Goal: Transaction & Acquisition: Book appointment/travel/reservation

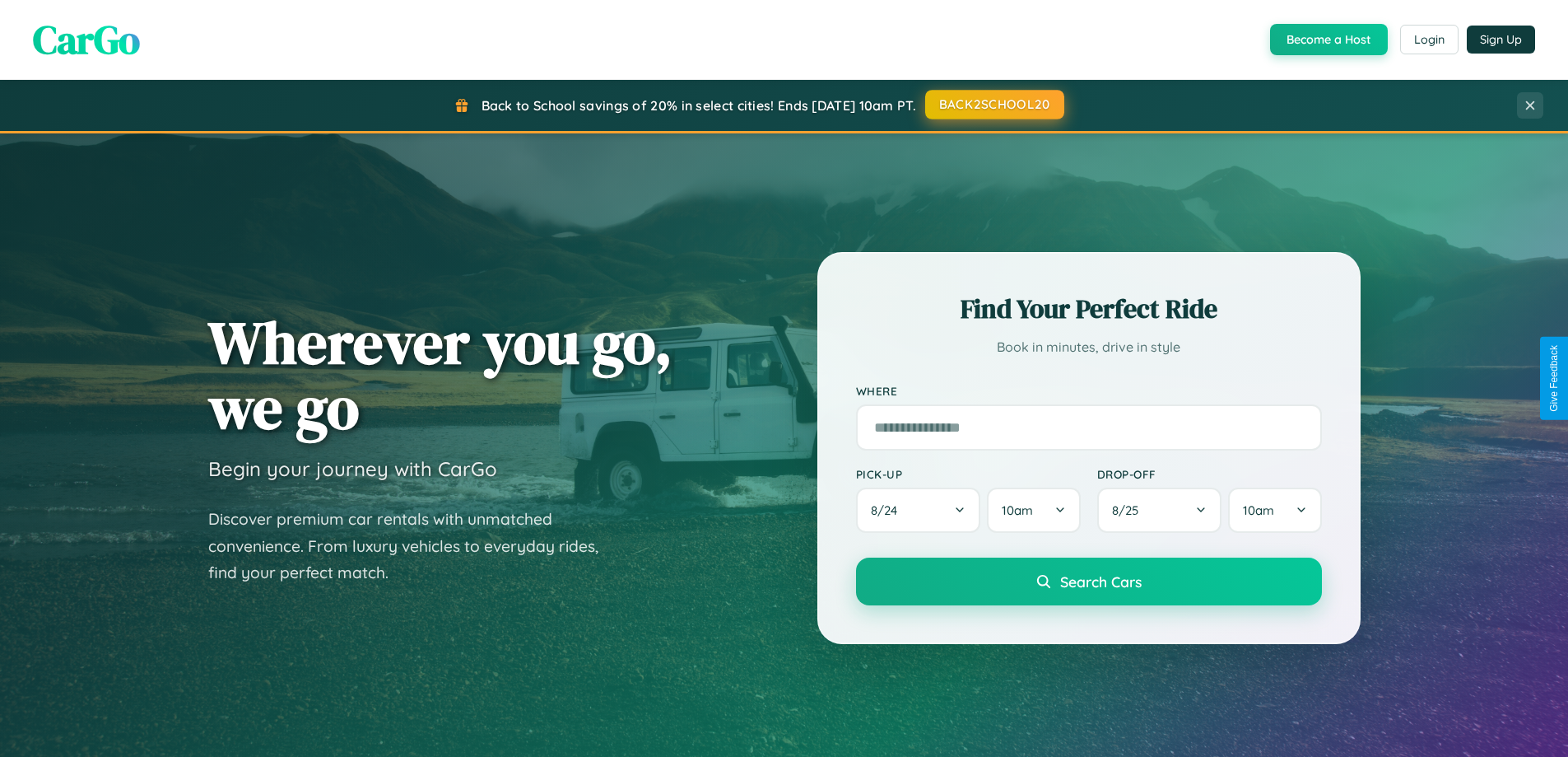
click at [994, 104] on button "BACK2SCHOOL20" at bounding box center [995, 104] width 139 height 30
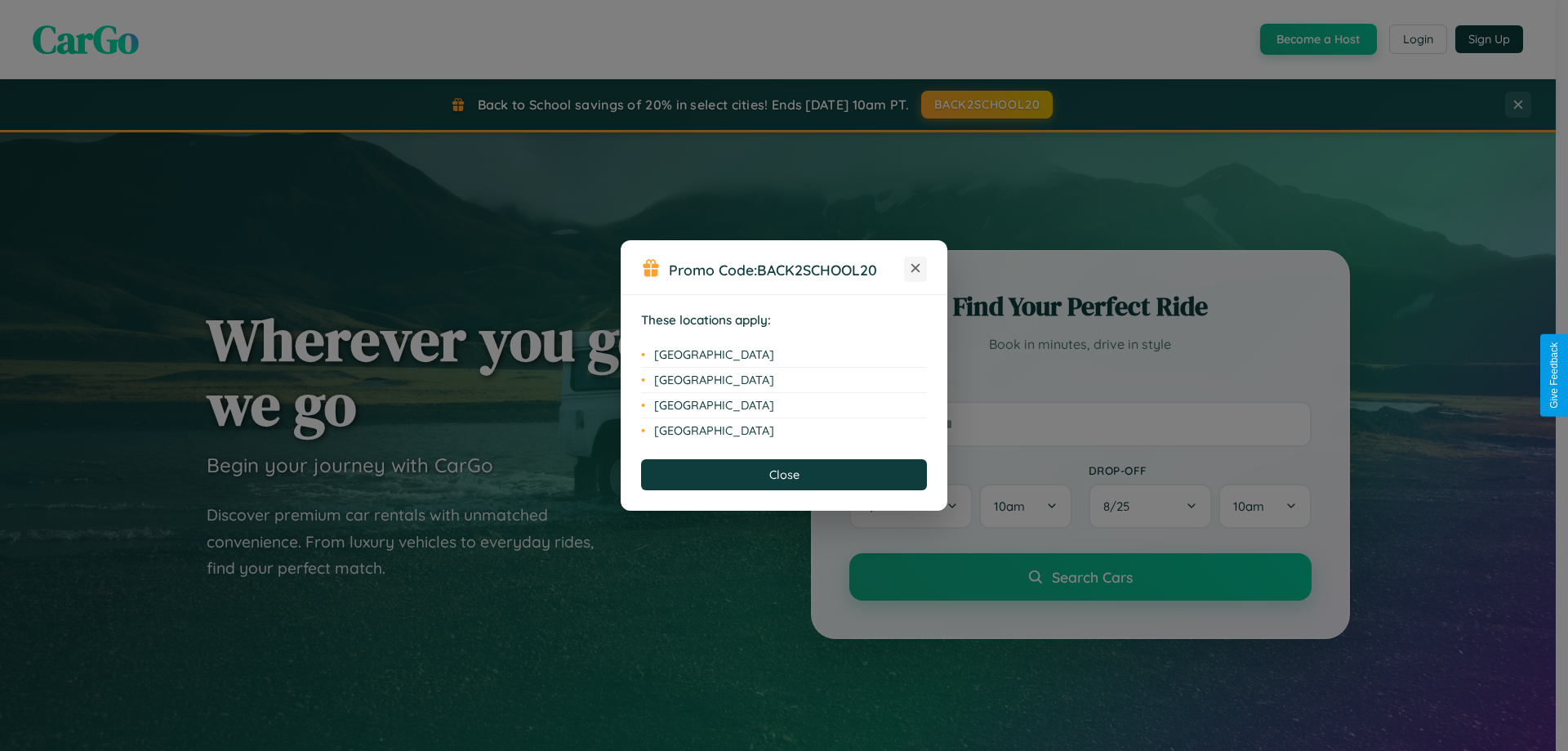
click at [916, 269] on icon at bounding box center [915, 268] width 9 height 9
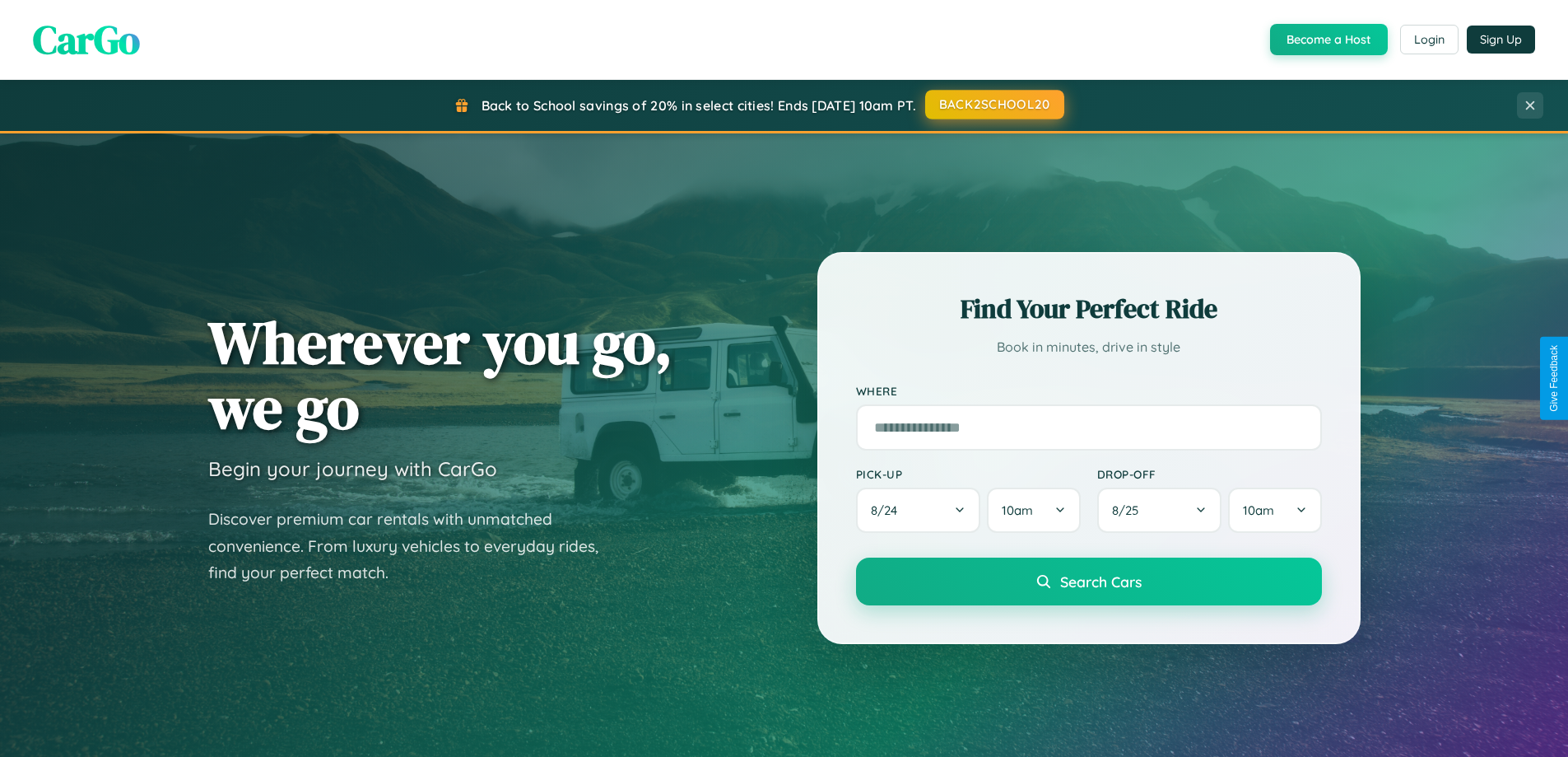
click at [994, 104] on button "BACK2SCHOOL20" at bounding box center [995, 104] width 139 height 30
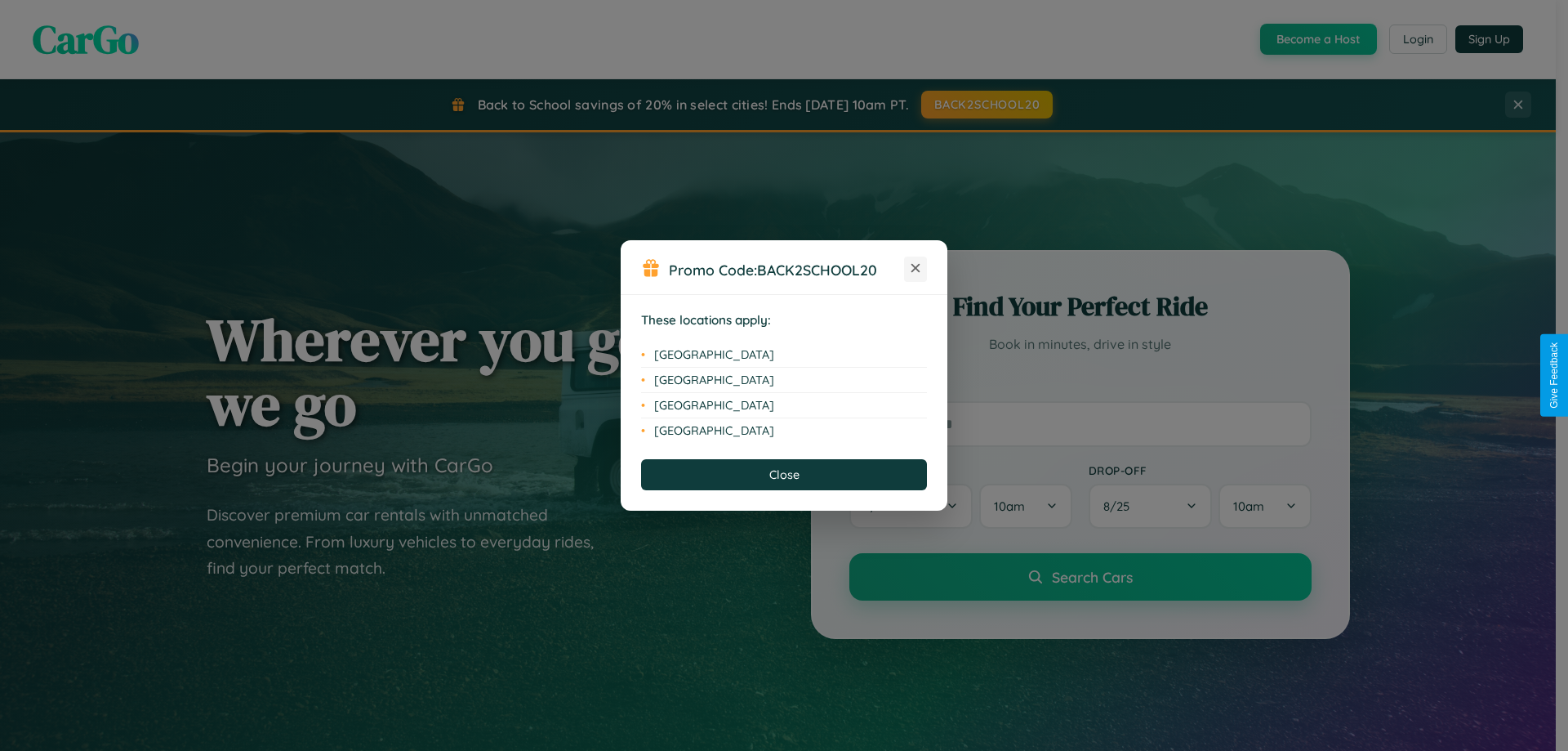
click at [916, 269] on icon at bounding box center [915, 268] width 9 height 9
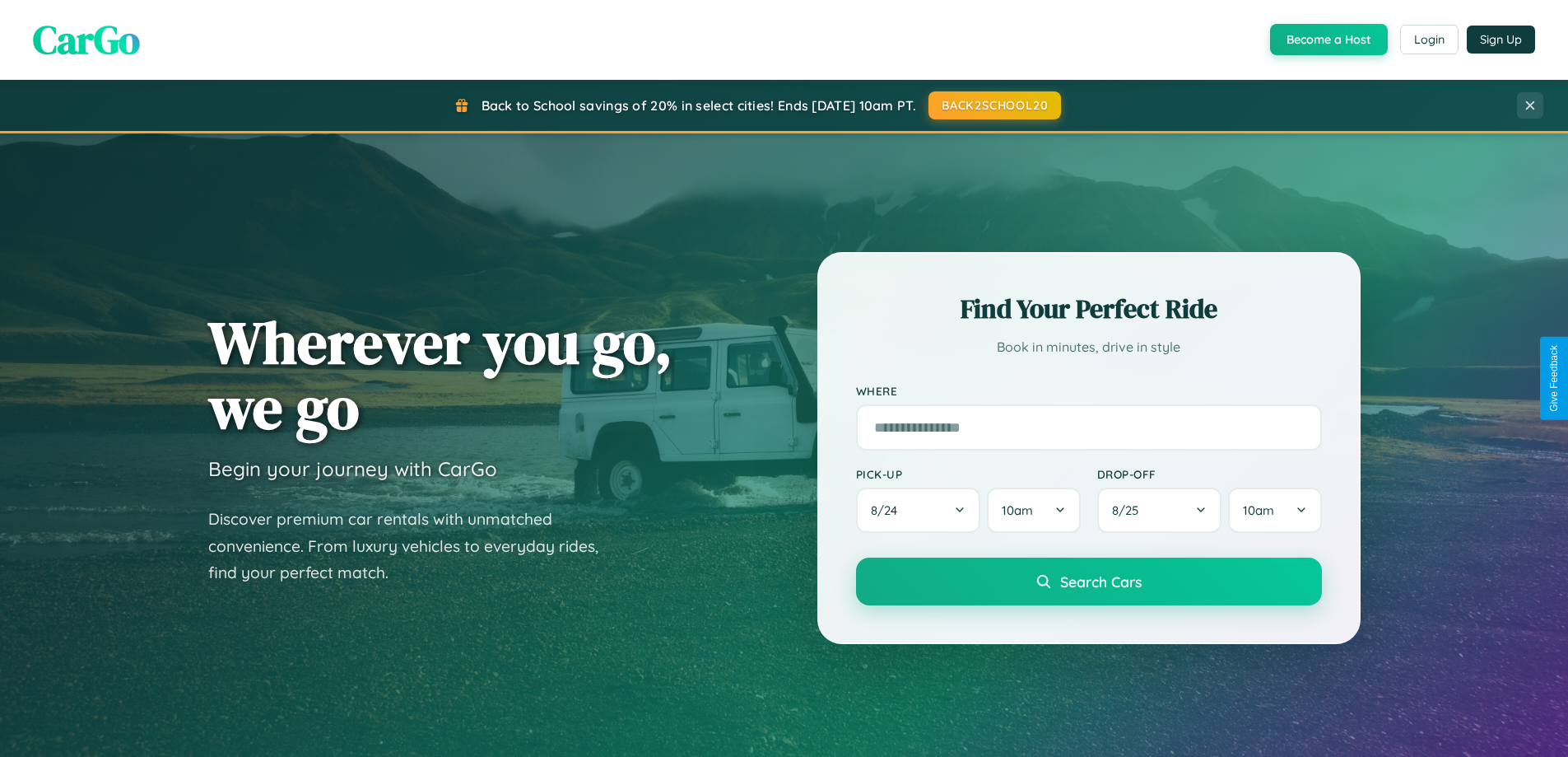
scroll to position [48, 0]
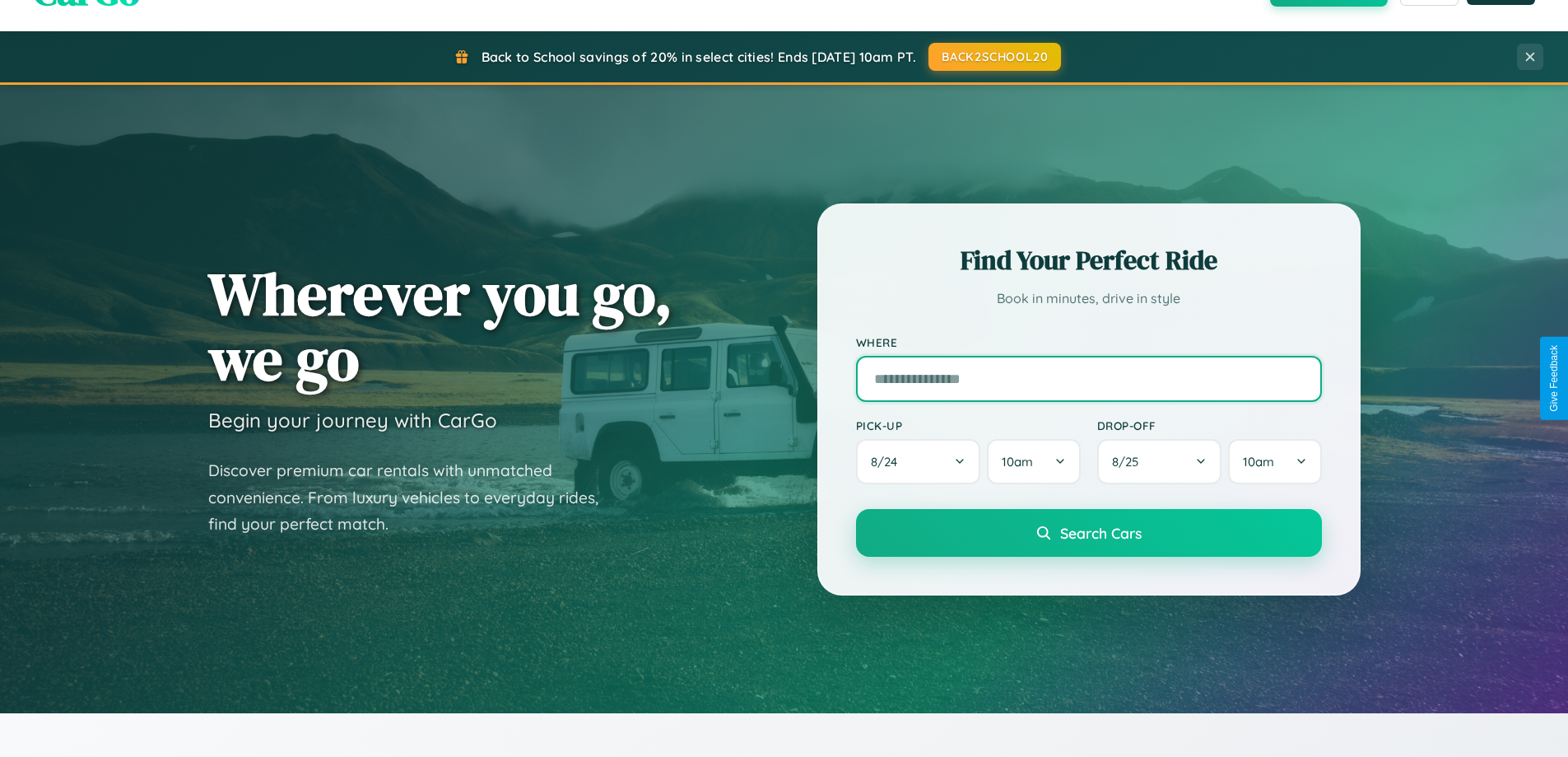
click at [1089, 378] on input "text" at bounding box center [1089, 379] width 466 height 46
type input "******"
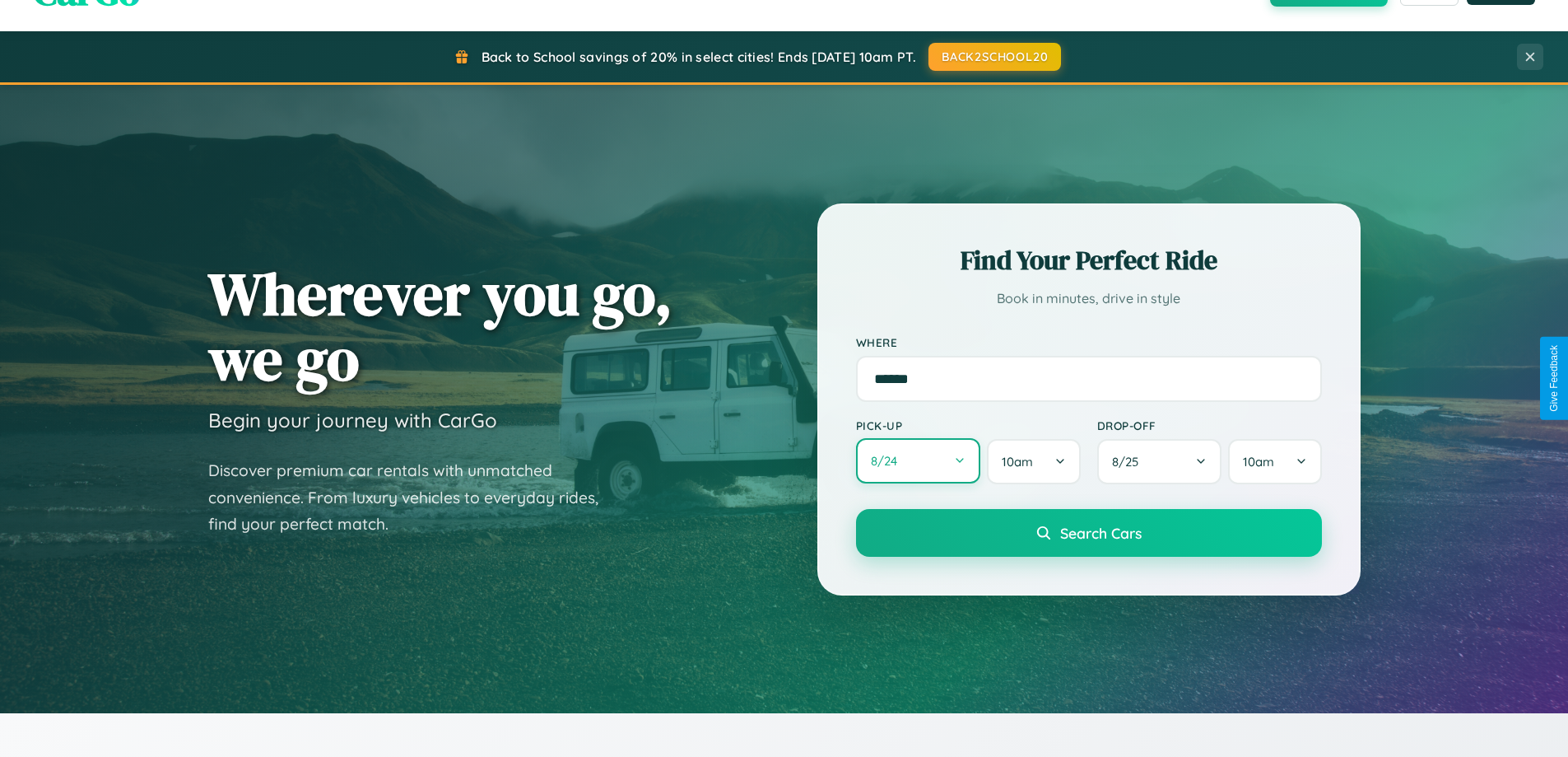
click at [917, 461] on button "8 / 24" at bounding box center [918, 460] width 125 height 45
select select "*"
select select "****"
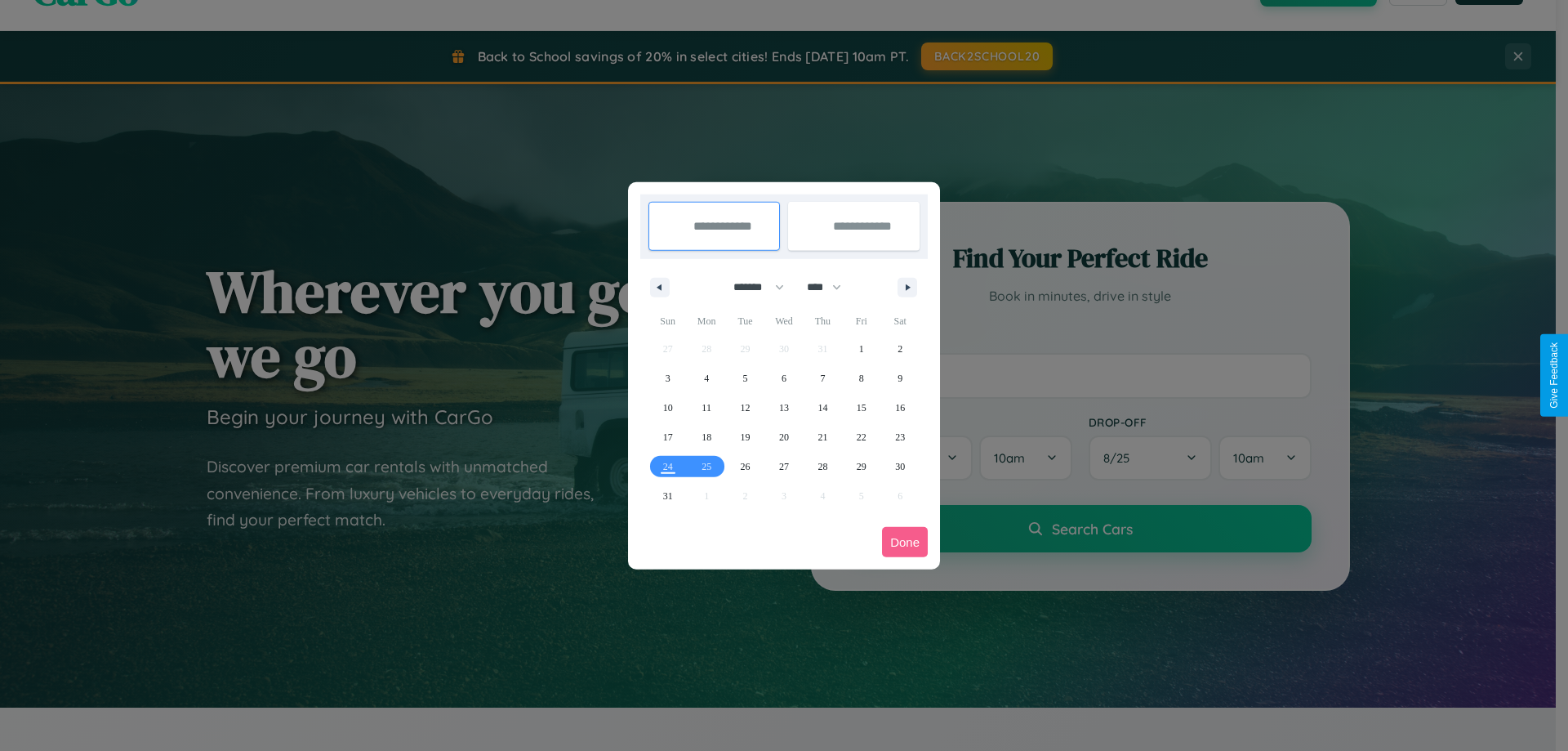
click at [751, 287] on select "******* ******** ***** ***** *** **** **** ****** ********* ******* ******** **…" at bounding box center [756, 287] width 69 height 27
select select "*"
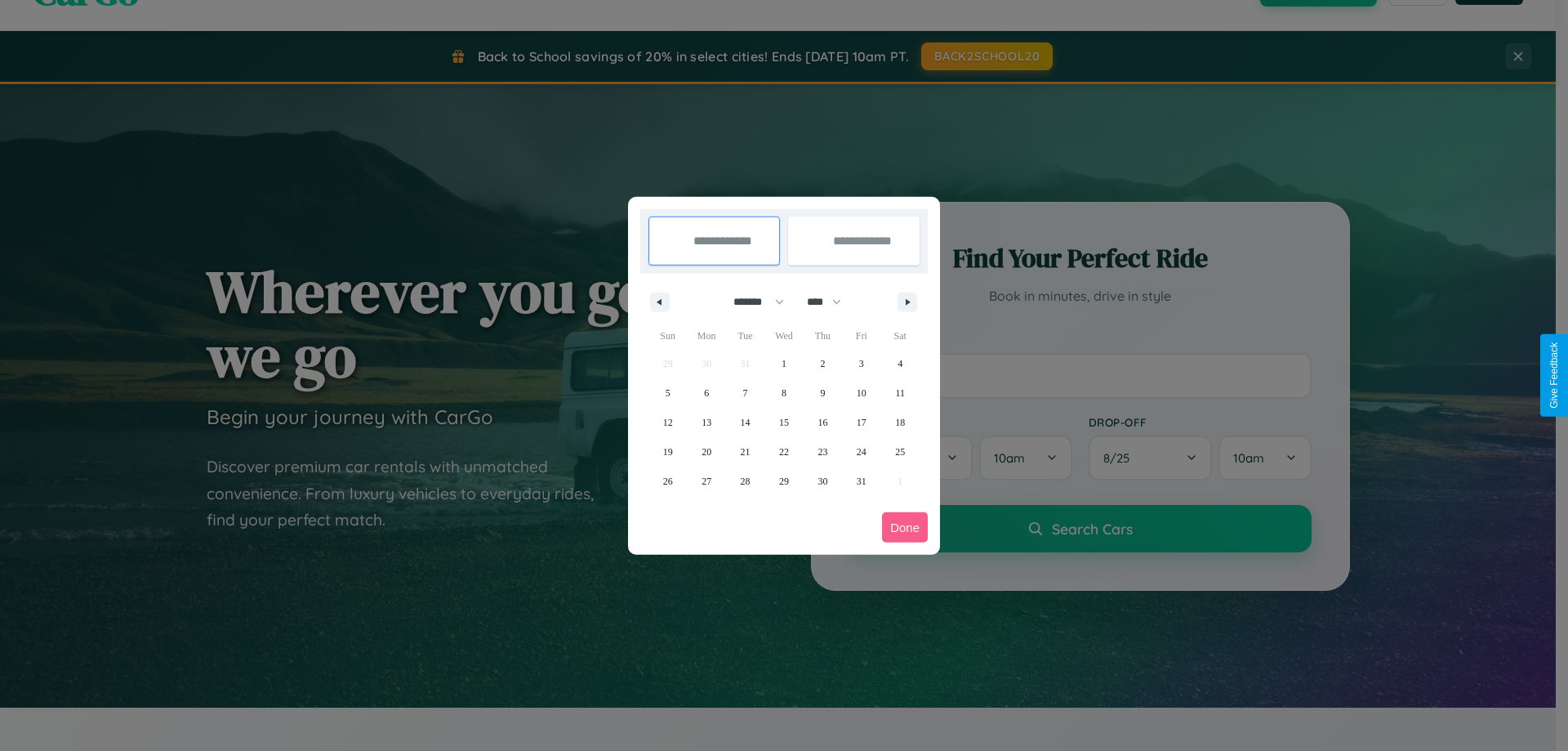
click at [831, 301] on select "**** **** **** **** **** **** **** **** **** **** **** **** **** **** **** ****…" at bounding box center [823, 302] width 49 height 27
select select "****"
click at [784, 392] on span "7" at bounding box center [784, 392] width 5 height 30
type input "**********"
click at [784, 421] on span "14" at bounding box center [784, 422] width 10 height 30
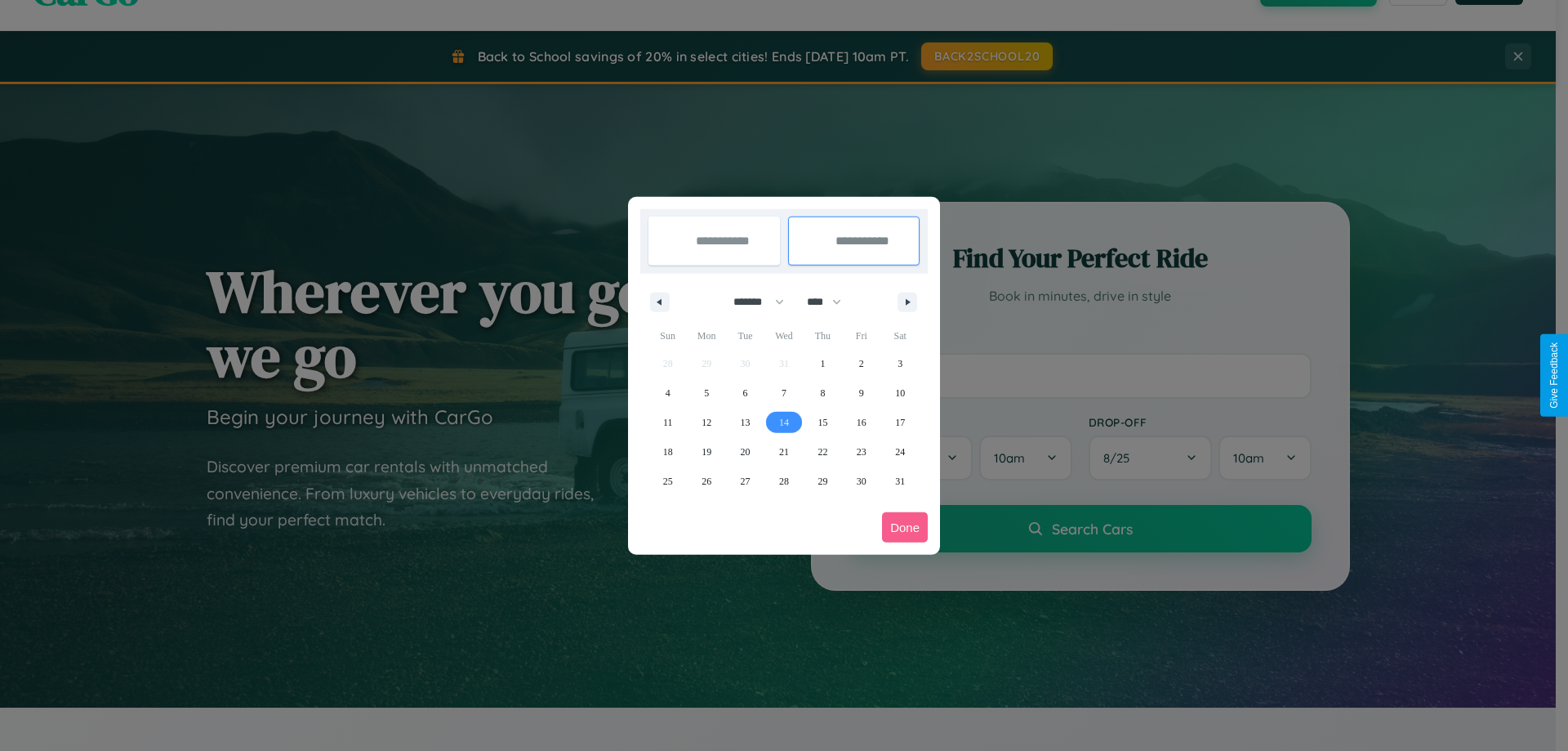
type input "**********"
click at [905, 527] on button "Done" at bounding box center [905, 528] width 46 height 31
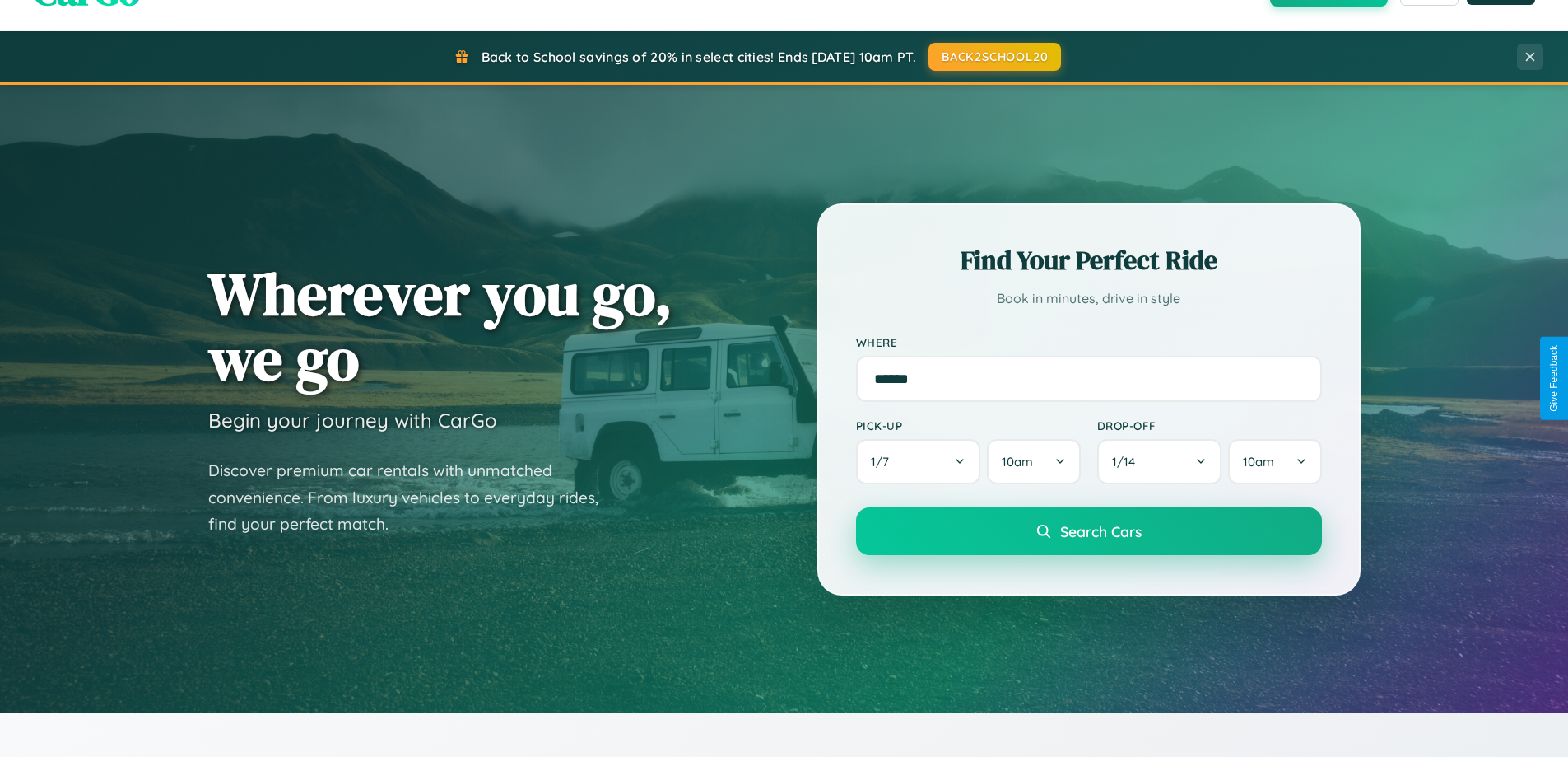
click at [1089, 531] on span "Search Cars" at bounding box center [1101, 531] width 81 height 18
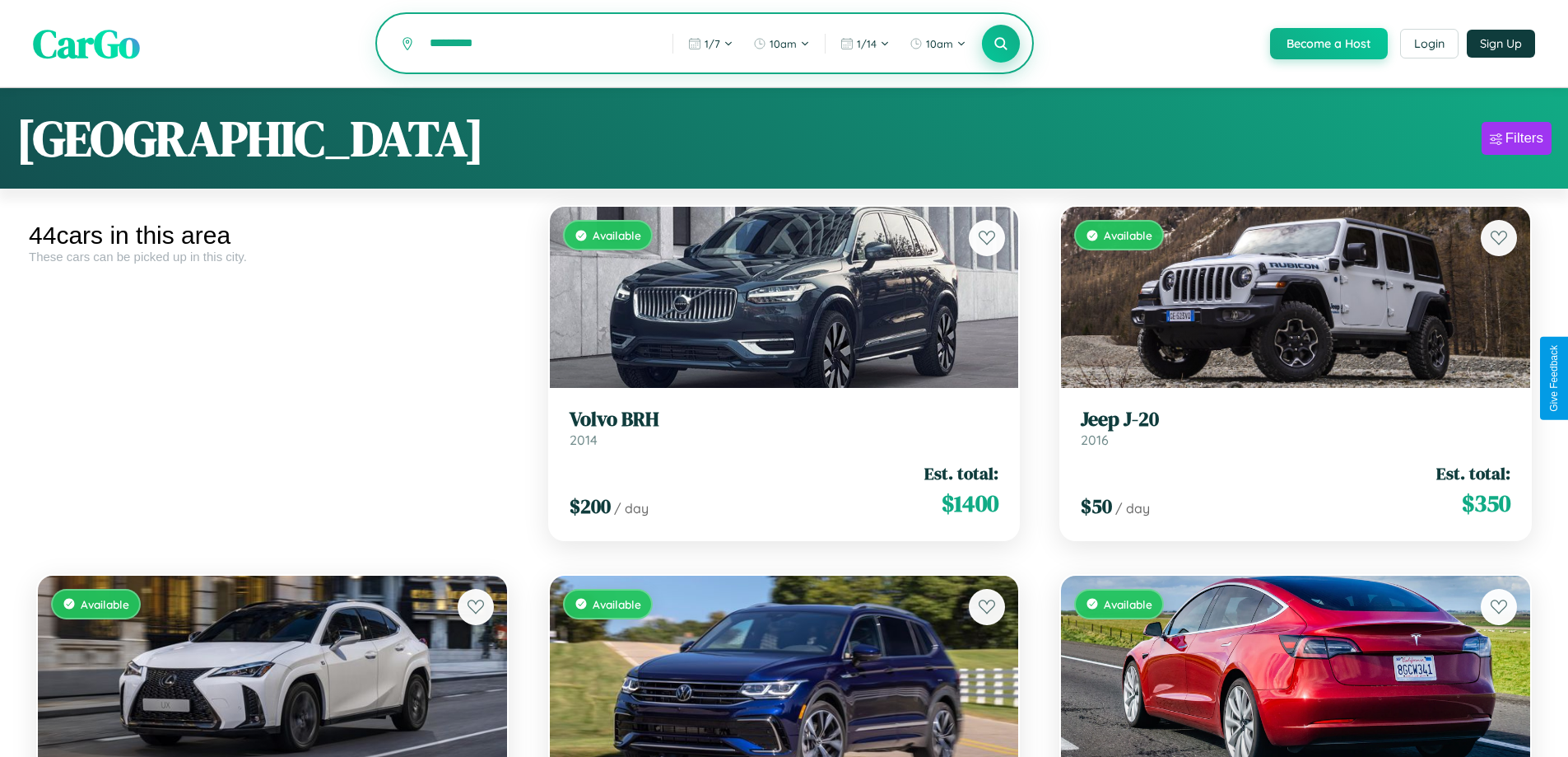
type input "*********"
click at [1001, 44] on icon at bounding box center [1002, 44] width 15 height 15
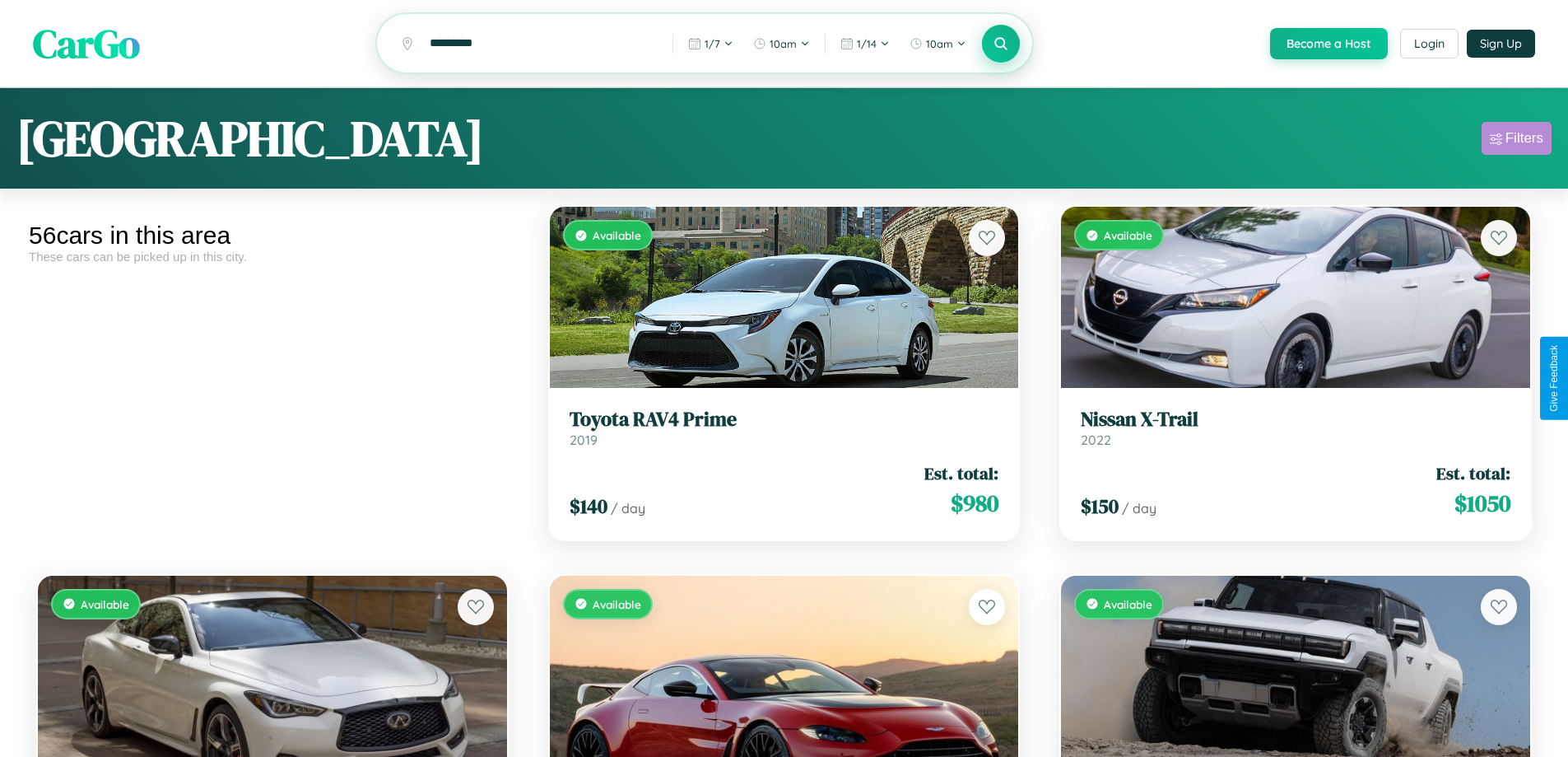
click at [1517, 141] on div "Filters" at bounding box center [1524, 138] width 38 height 16
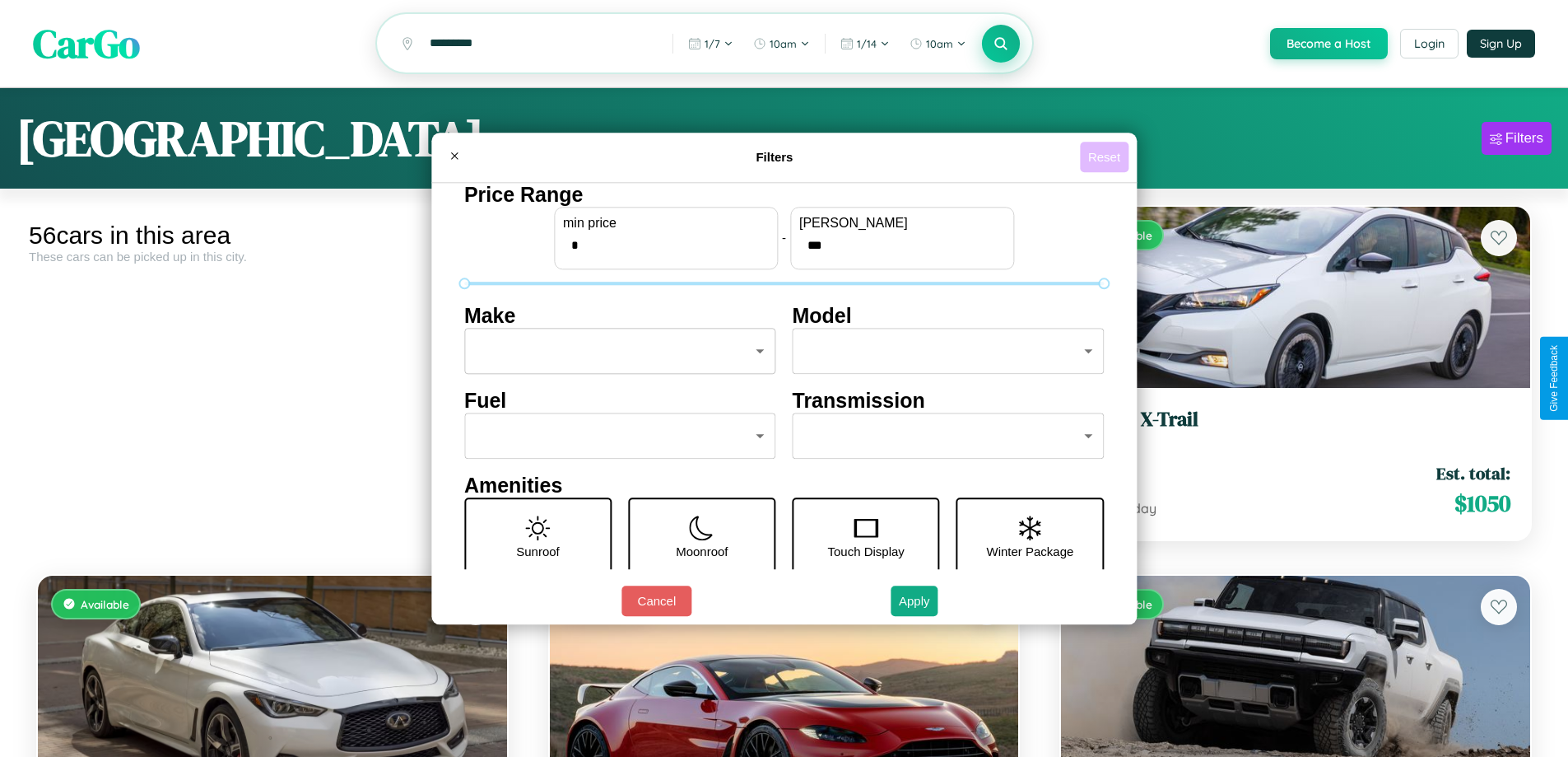
click at [1106, 157] on button "Reset" at bounding box center [1104, 157] width 48 height 31
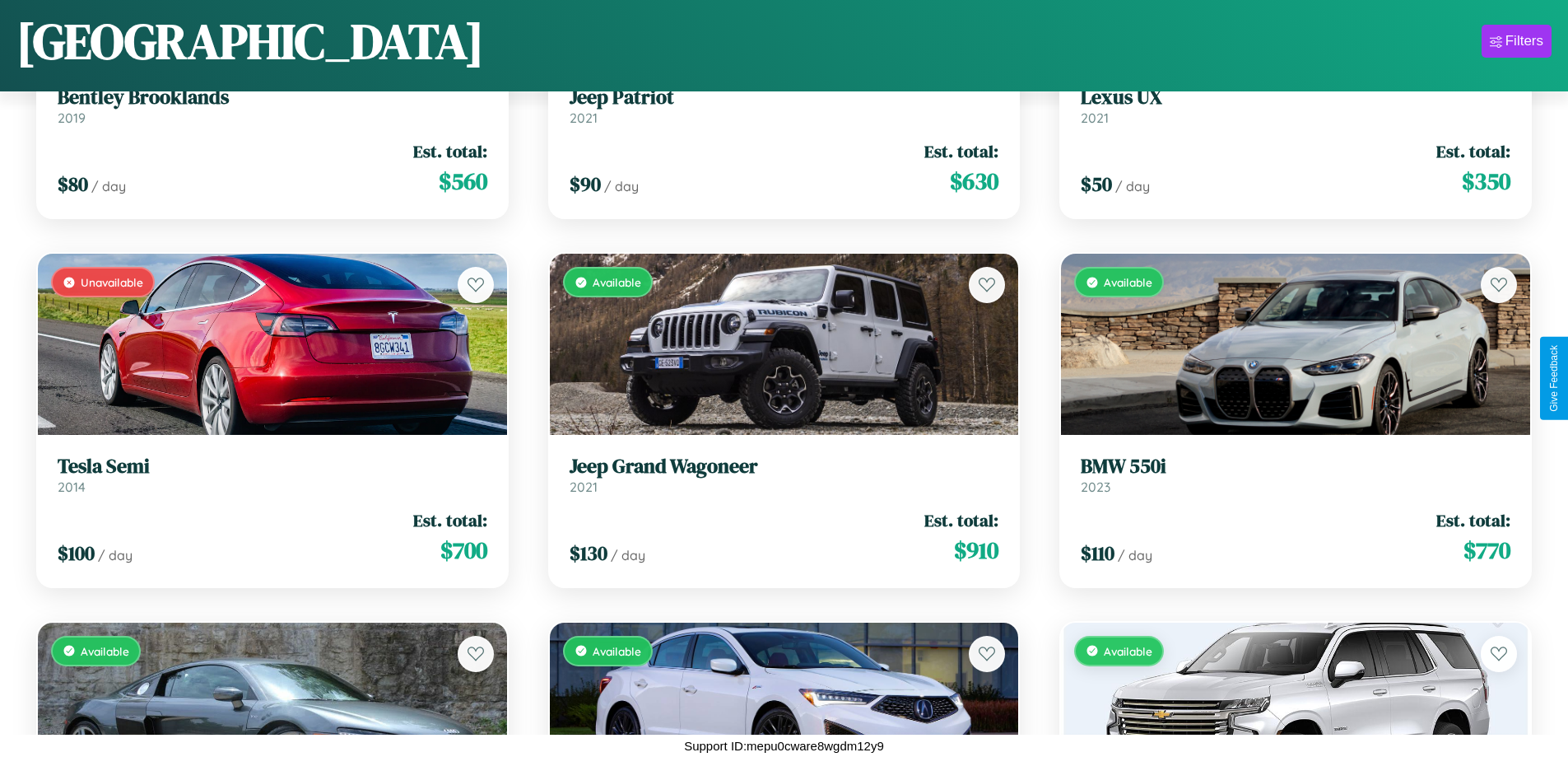
scroll to position [3918, 0]
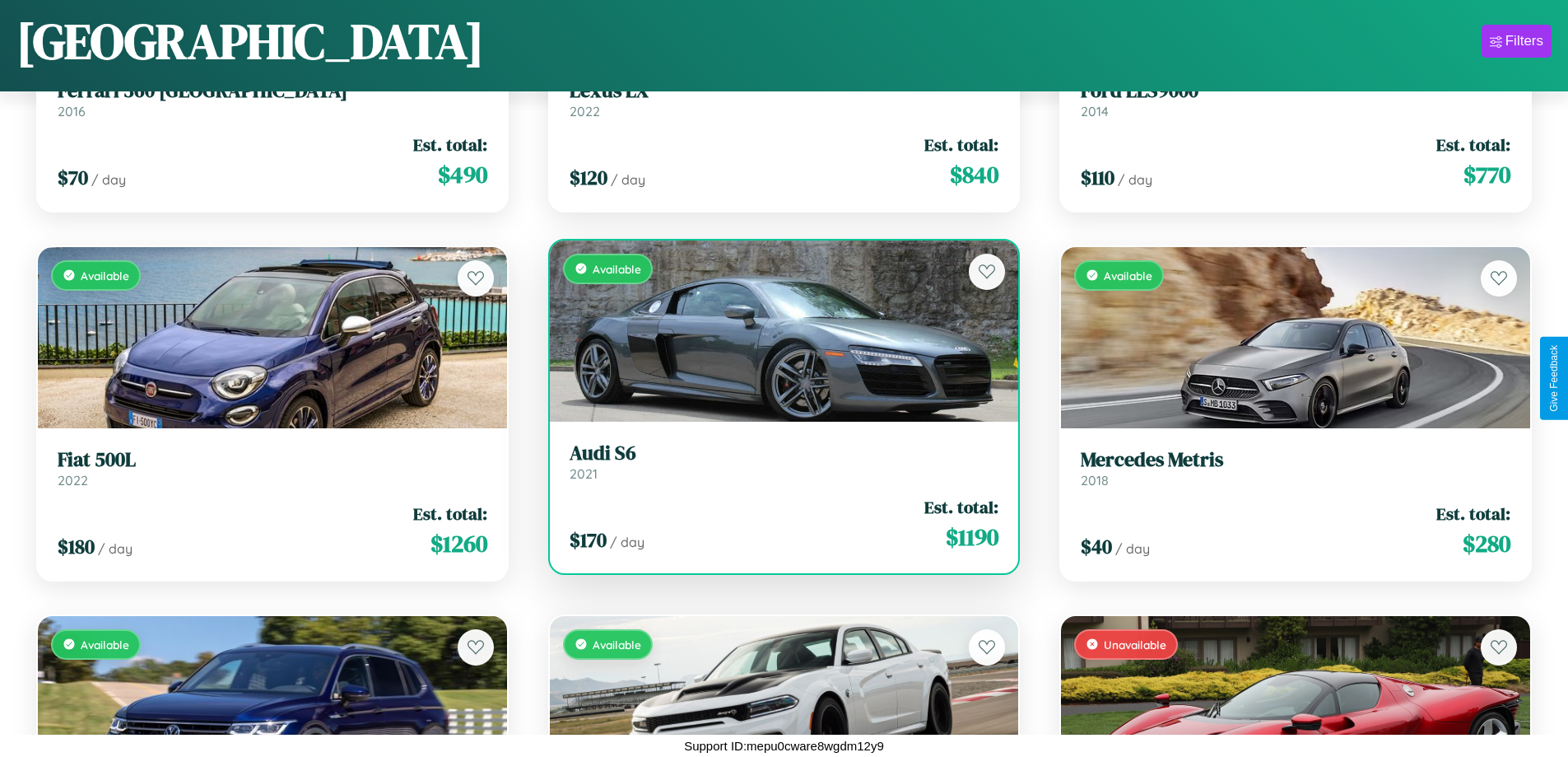
click at [777, 331] on div "Available" at bounding box center [784, 331] width 469 height 181
click at [777, 330] on div "Available" at bounding box center [784, 331] width 469 height 181
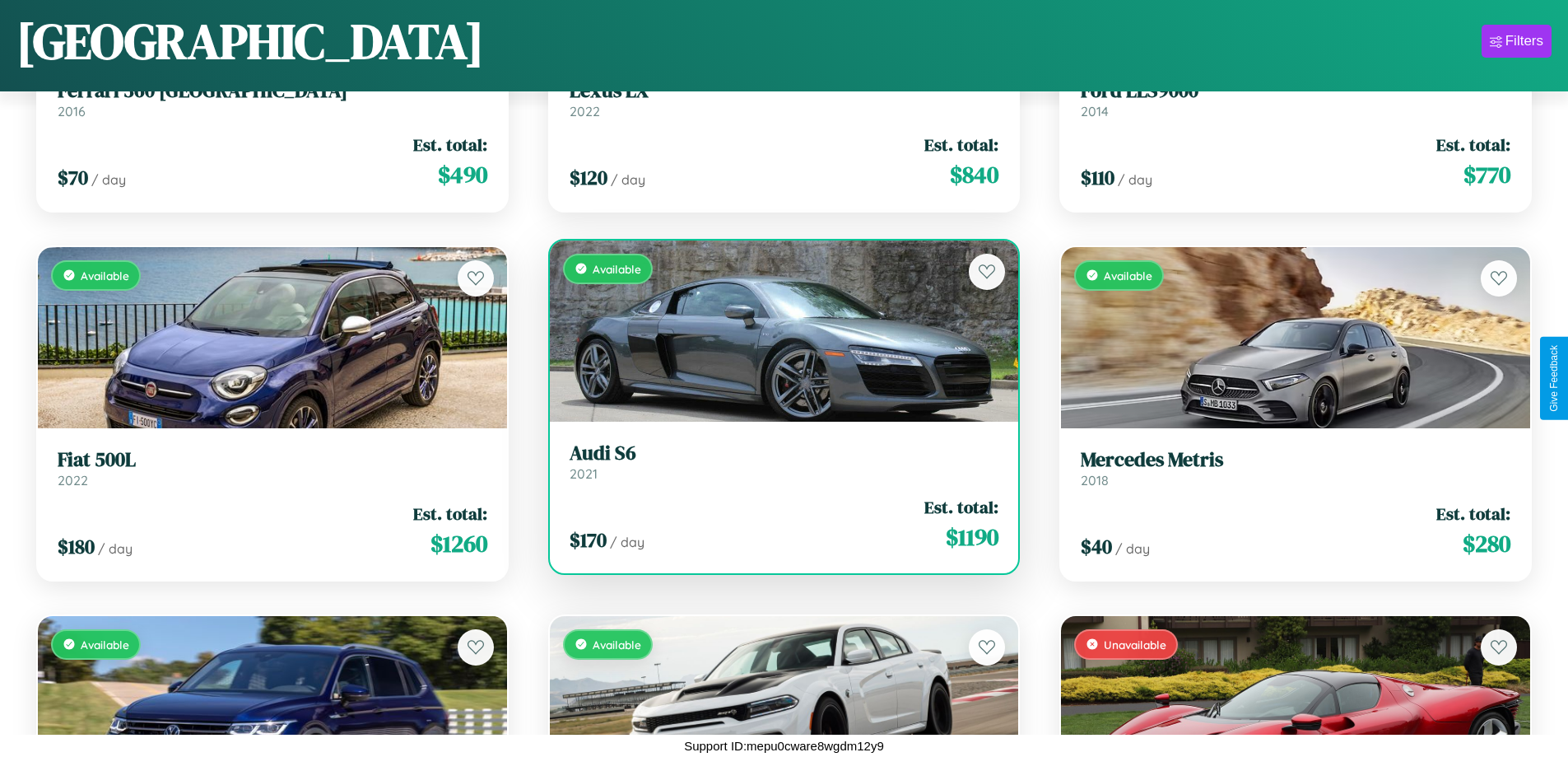
click at [777, 330] on div "Available" at bounding box center [784, 331] width 469 height 181
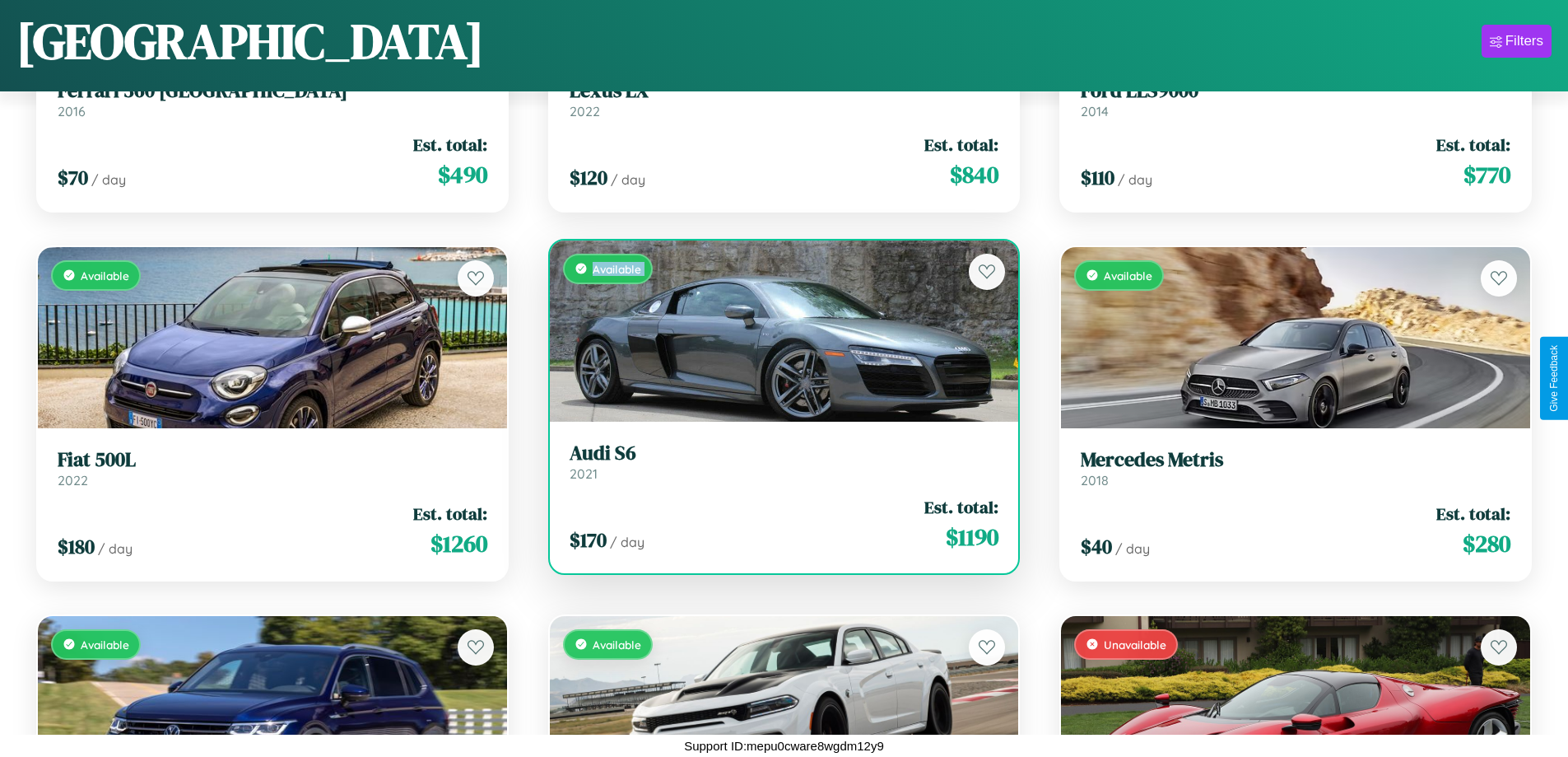
click at [777, 330] on div "Available" at bounding box center [784, 331] width 469 height 181
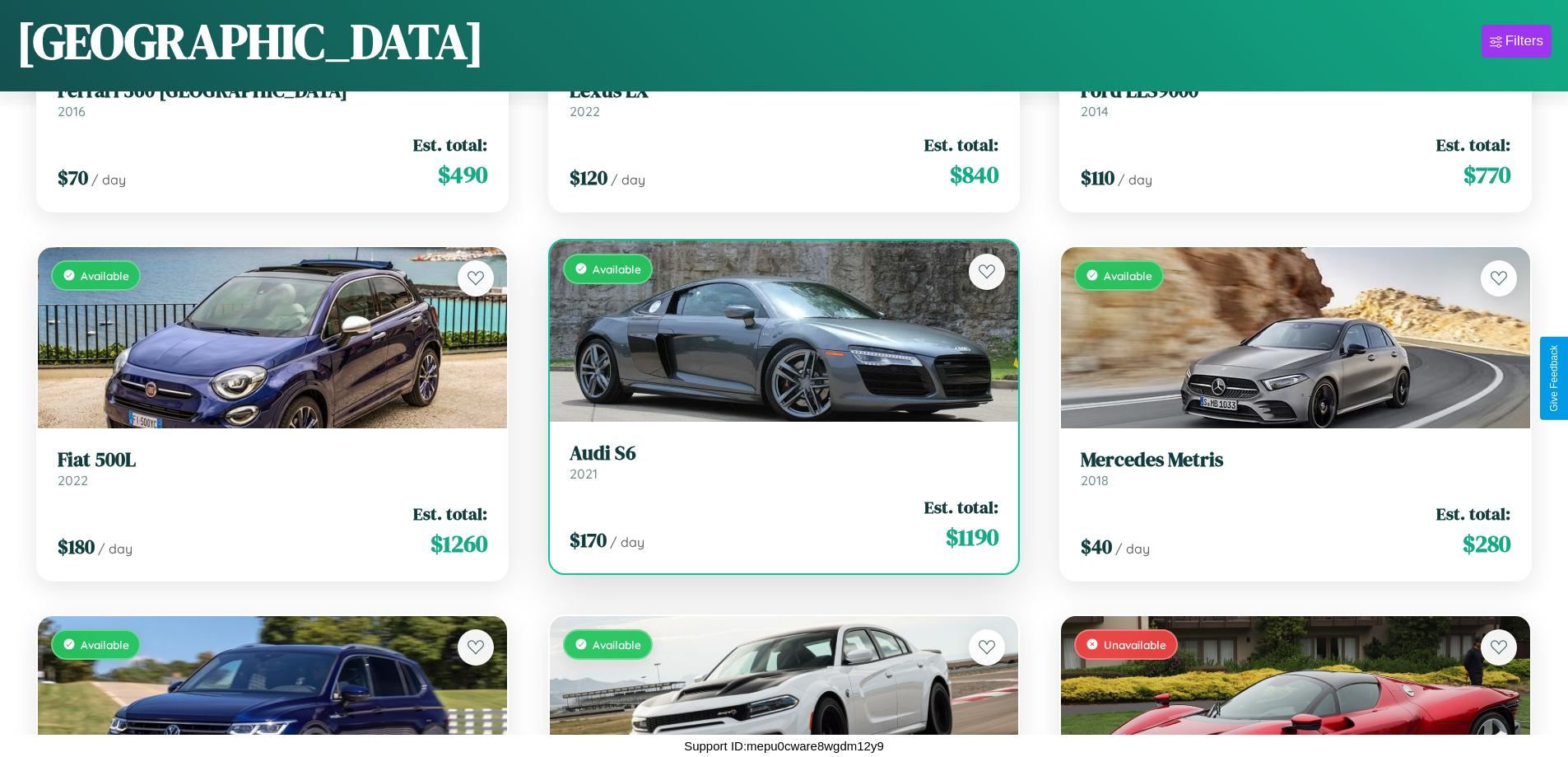
click at [777, 330] on div "Available" at bounding box center [784, 331] width 469 height 181
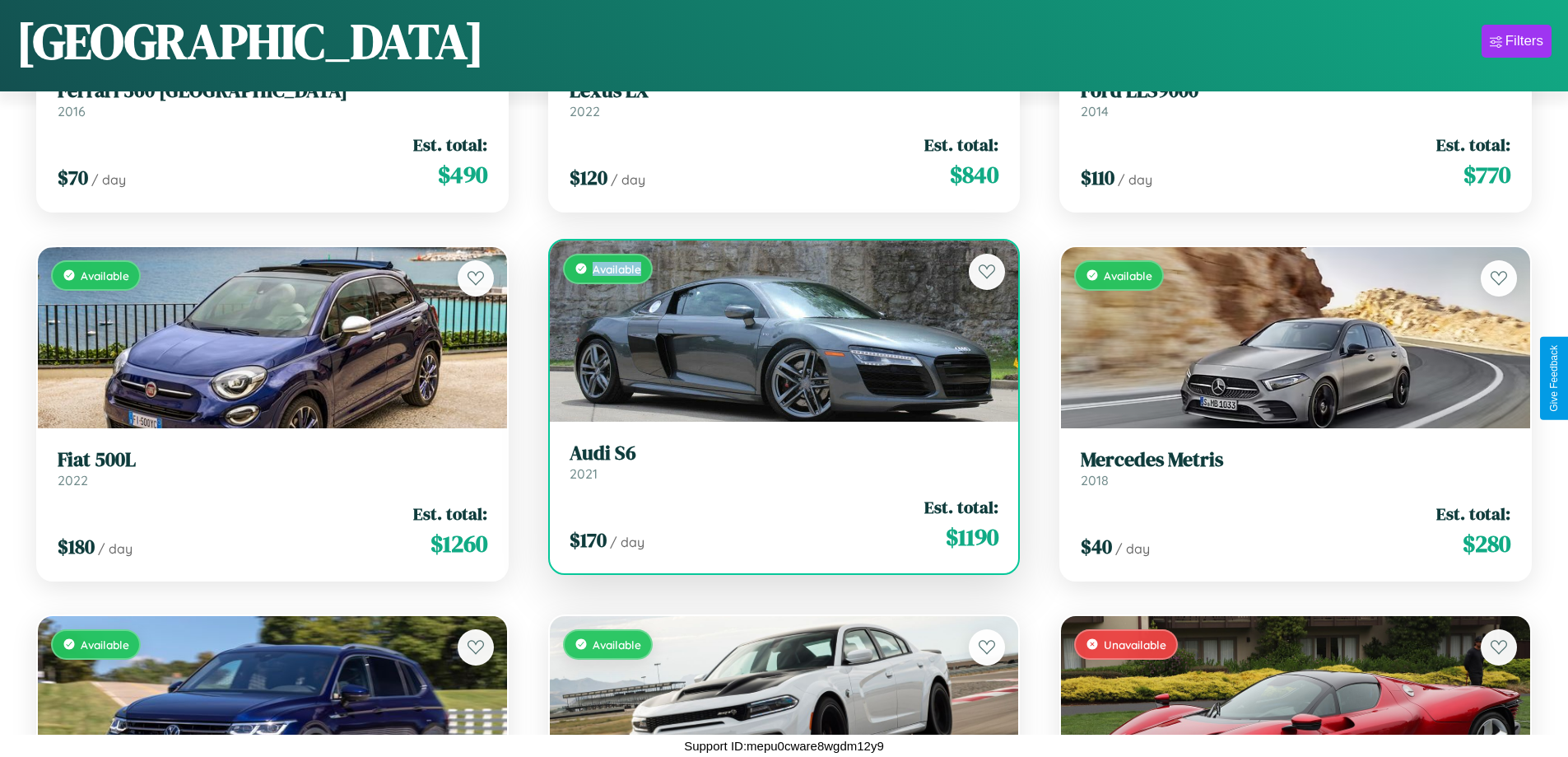
click at [777, 330] on div "Available" at bounding box center [784, 331] width 469 height 181
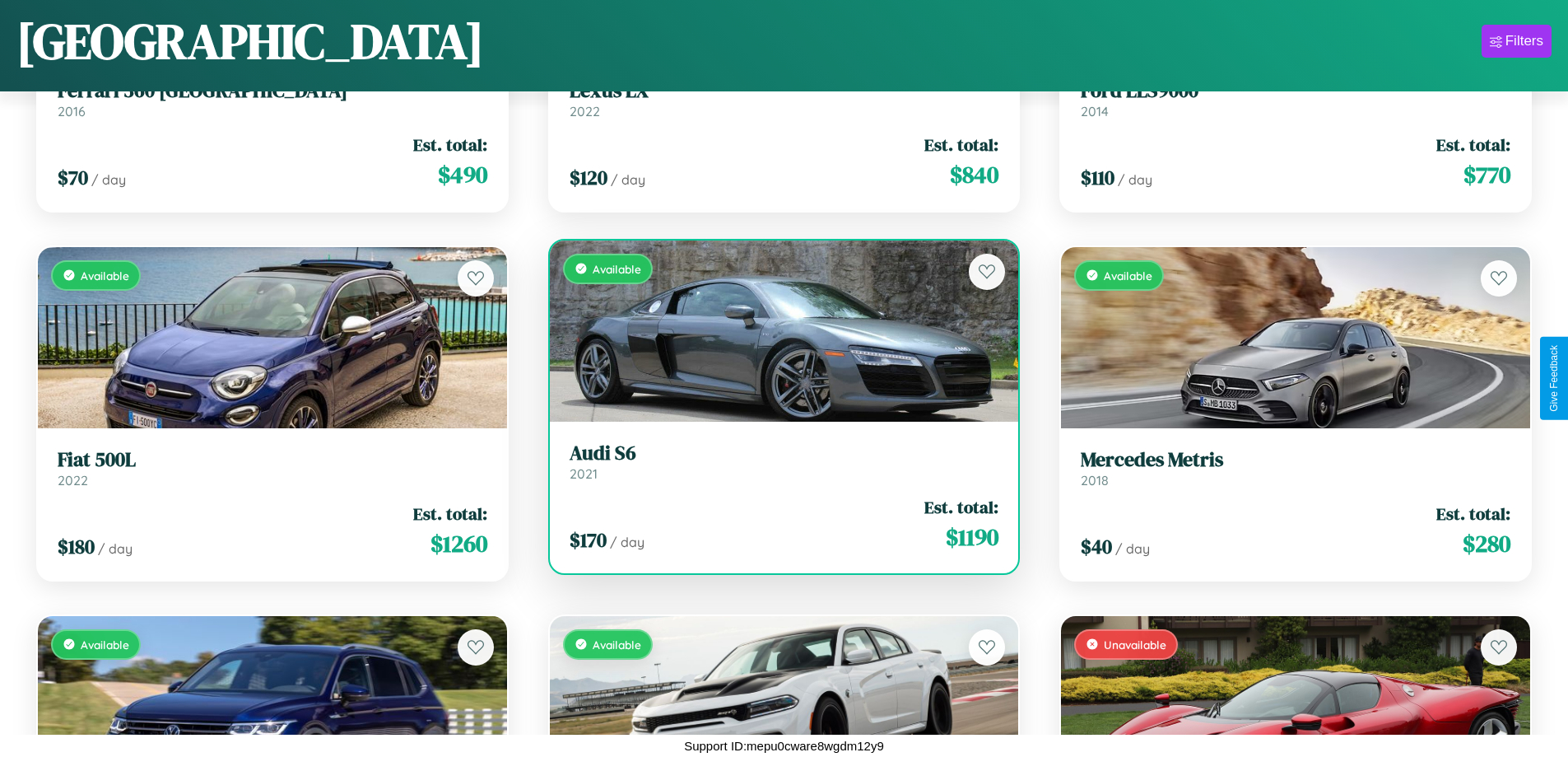
click at [777, 461] on h3 "Audi S6" at bounding box center [784, 452] width 430 height 24
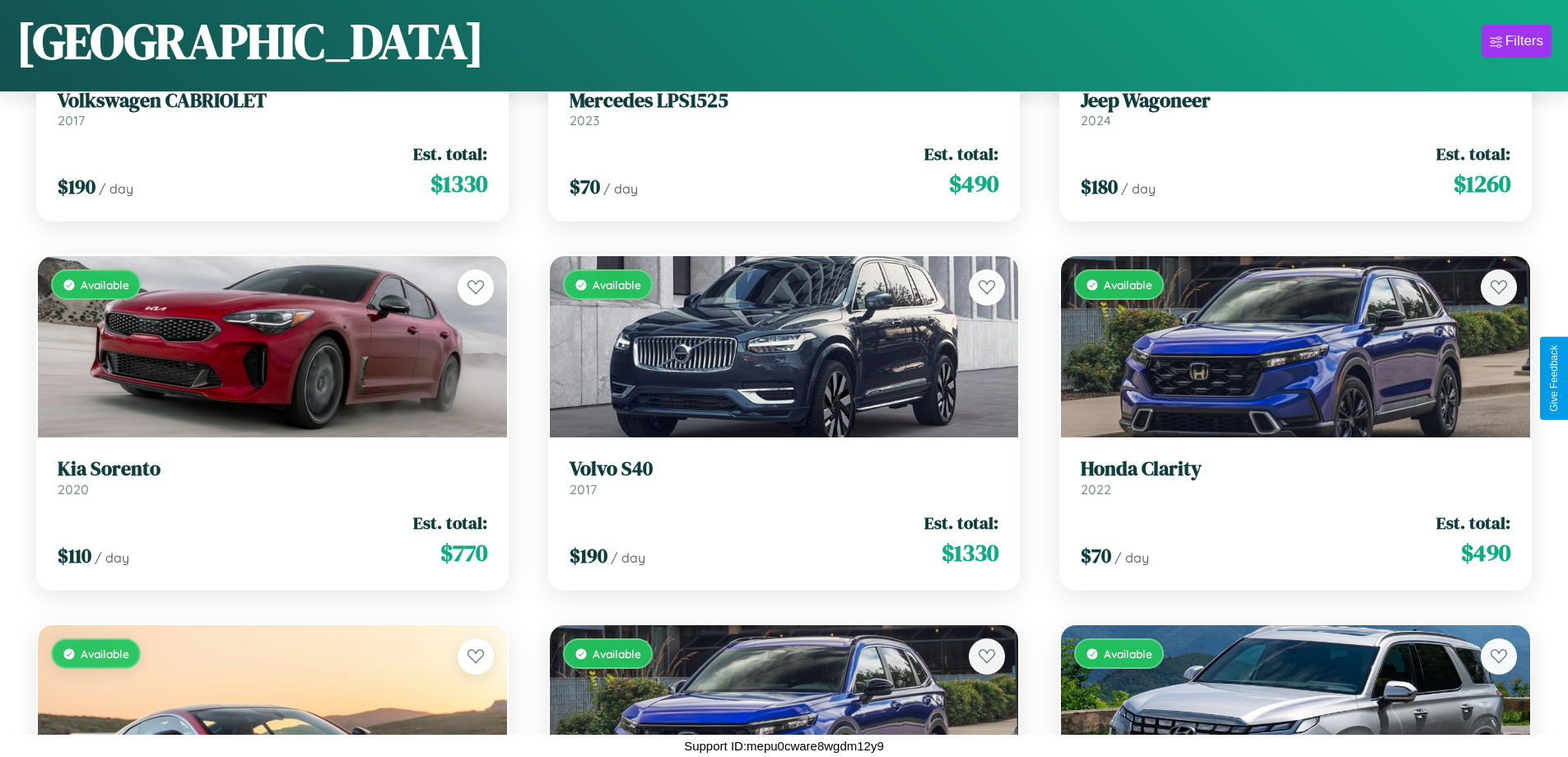
scroll to position [969, 0]
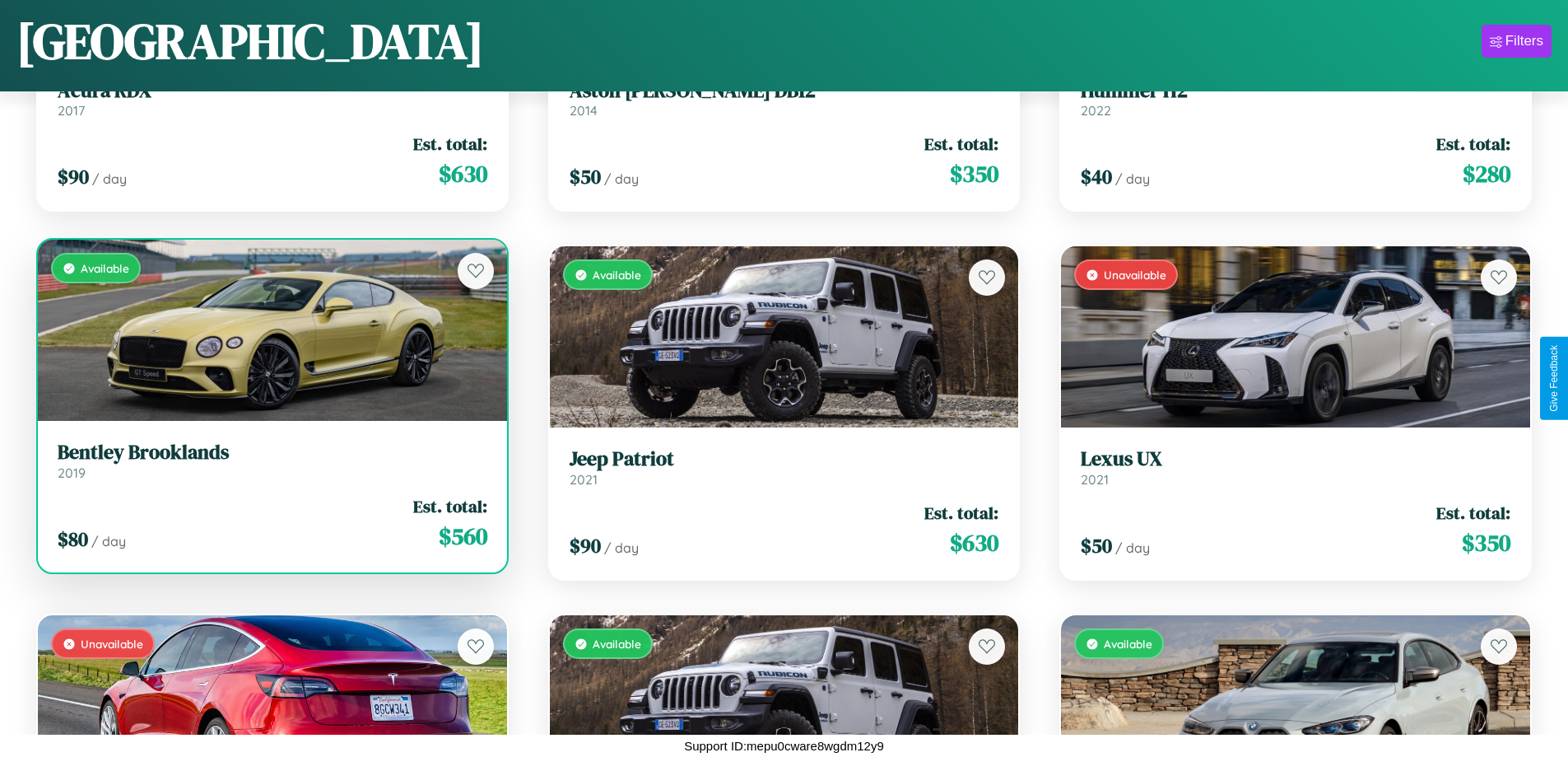
click at [270, 460] on h3 "Bentley Brooklands" at bounding box center [273, 452] width 430 height 24
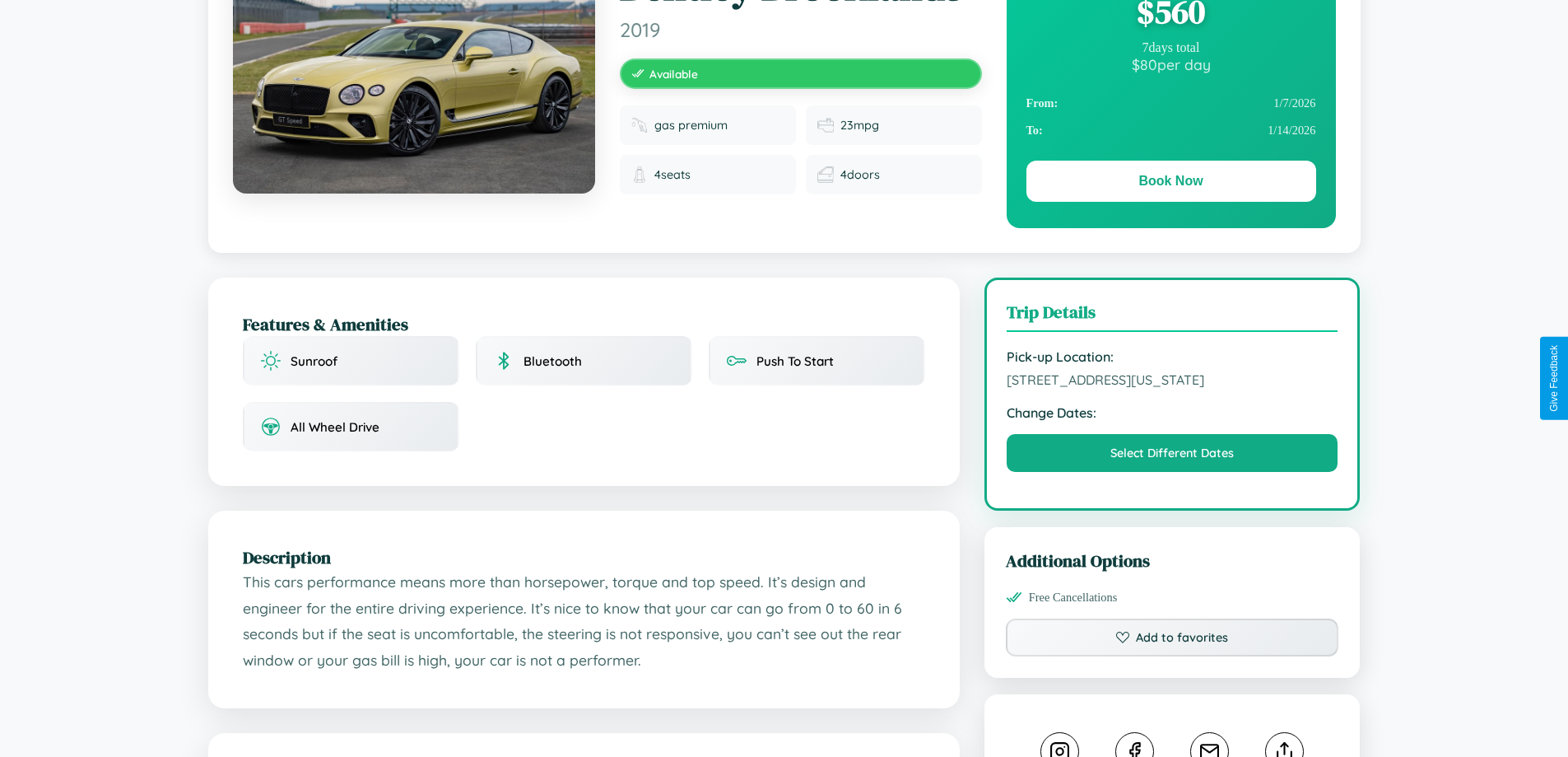
scroll to position [178, 0]
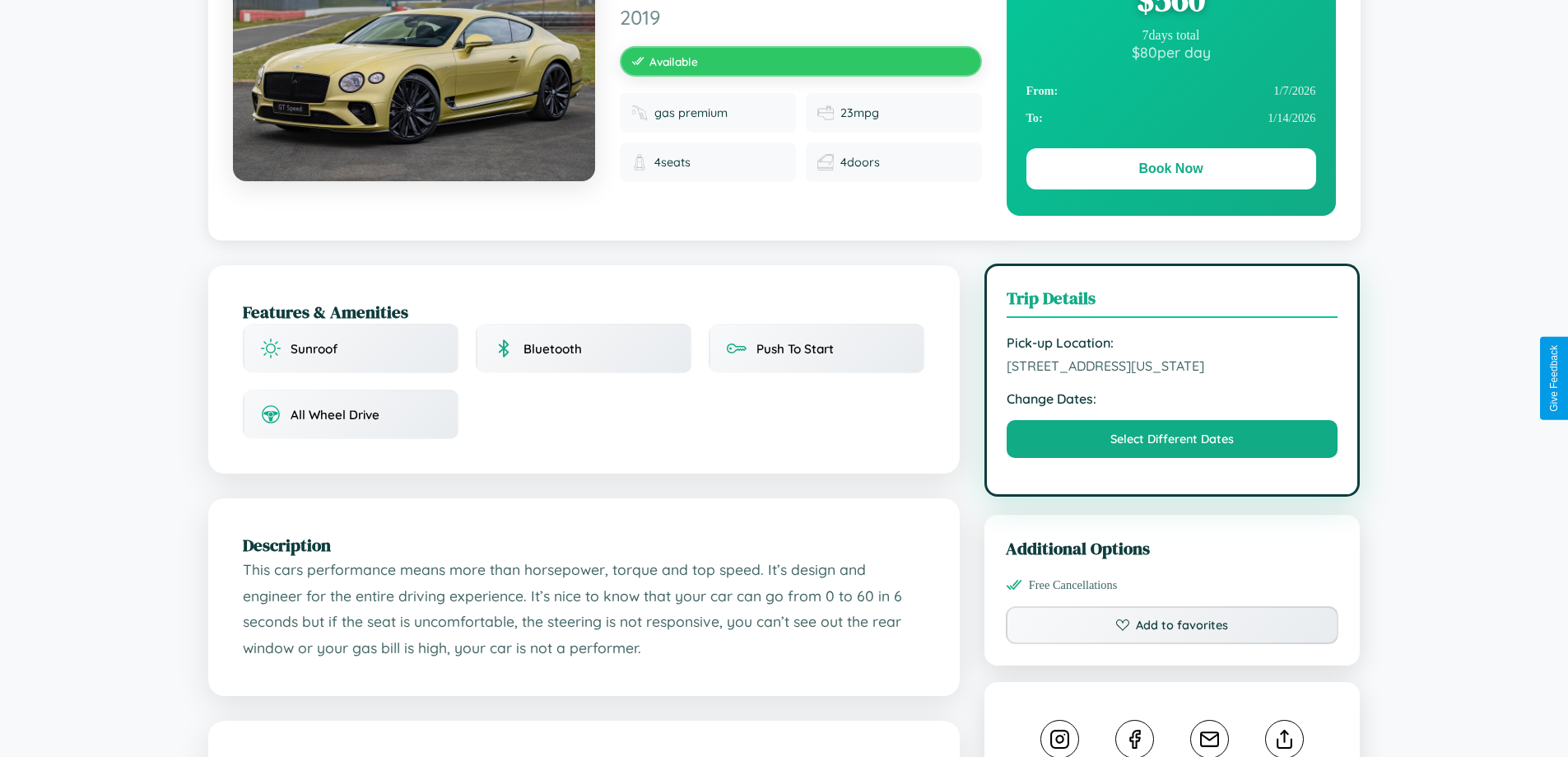
click at [1173, 374] on span "[STREET_ADDRESS][US_STATE]" at bounding box center [1172, 365] width 332 height 16
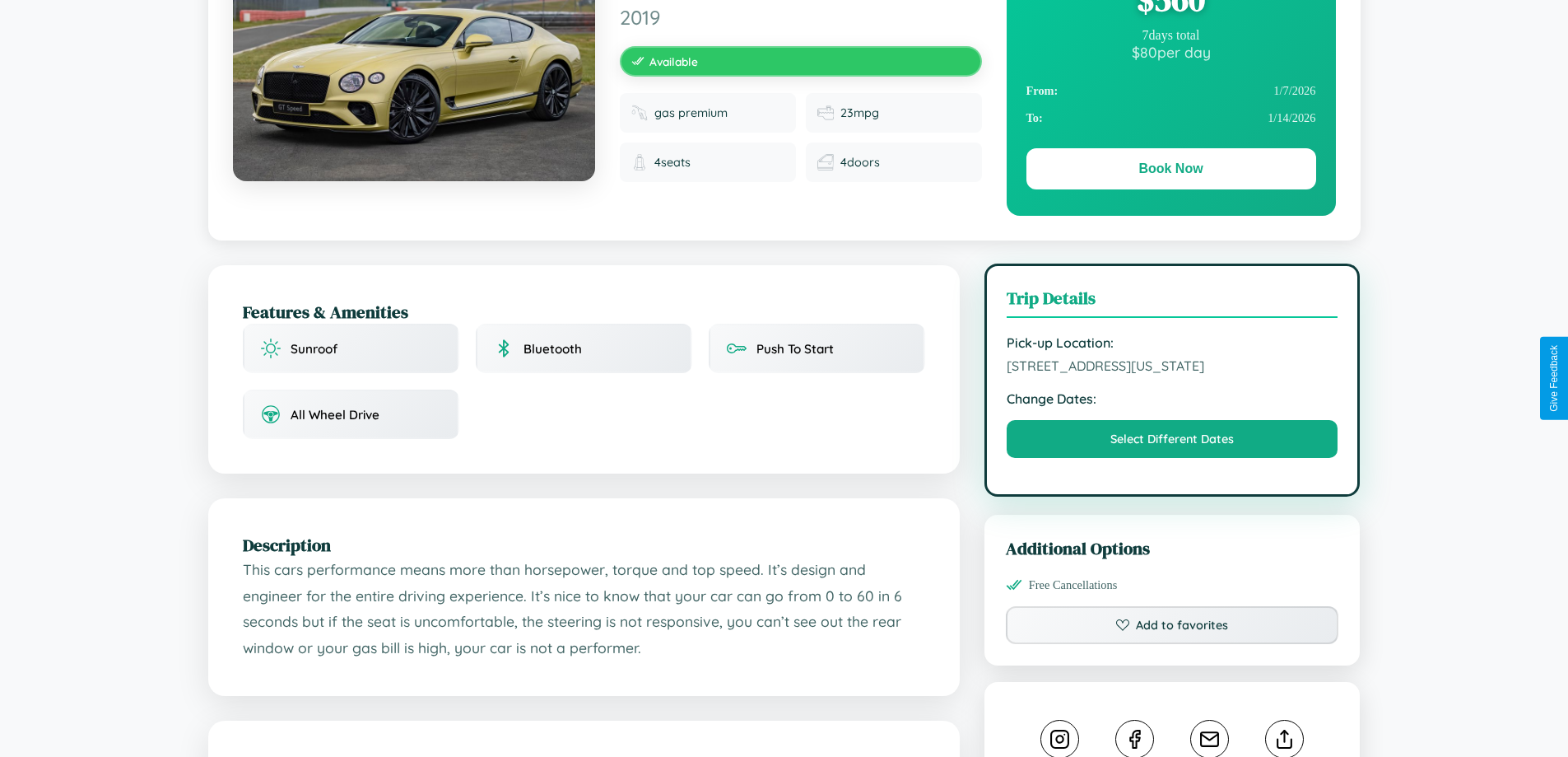
click at [1173, 374] on span "[STREET_ADDRESS][US_STATE]" at bounding box center [1172, 365] width 332 height 16
click at [1173, 374] on span "5059 Center Street San Diego California 53973 United States" at bounding box center [1172, 365] width 332 height 16
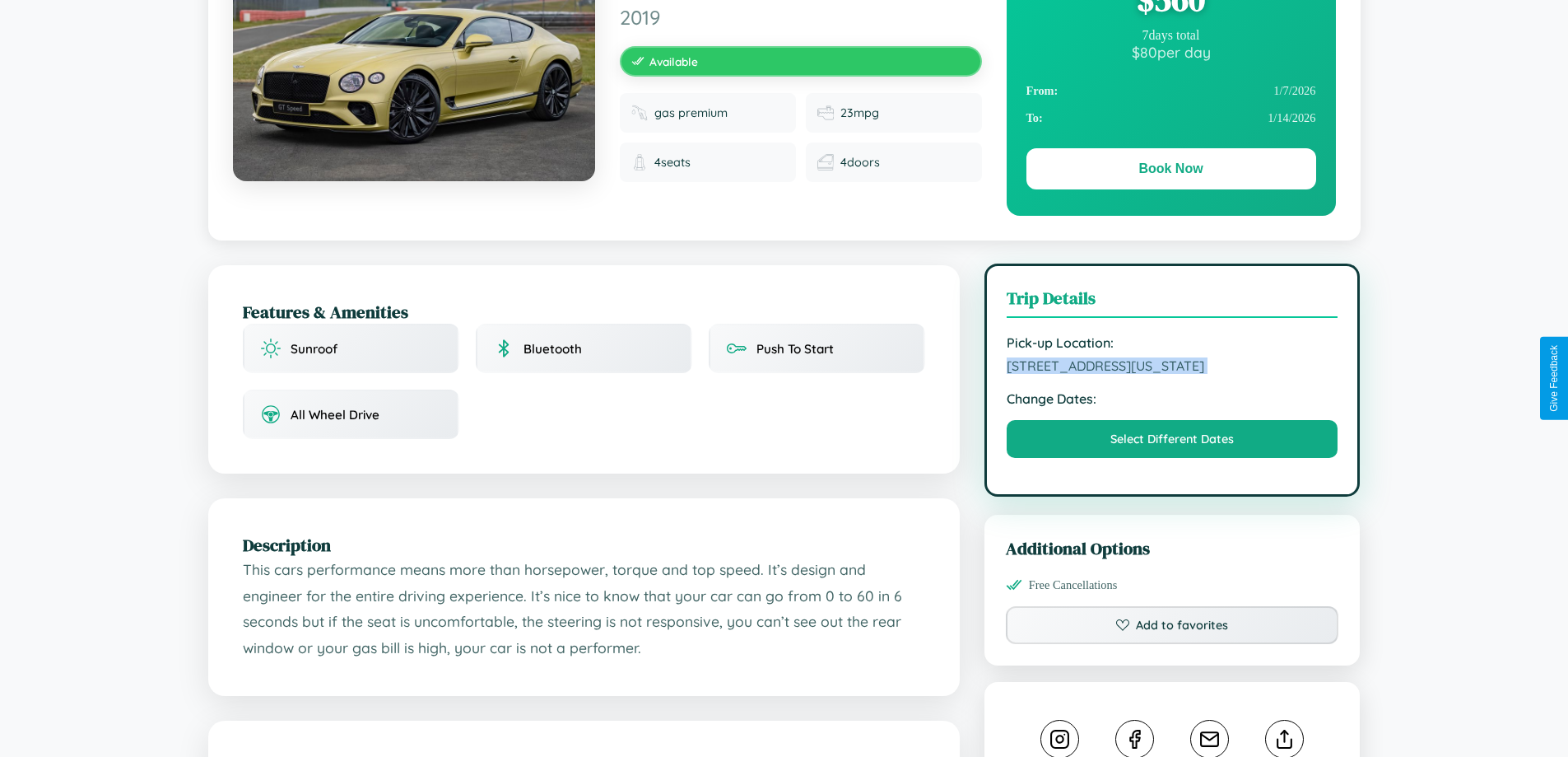
click at [1173, 374] on span "5059 Center Street San Diego California 53973 United States" at bounding box center [1172, 365] width 332 height 16
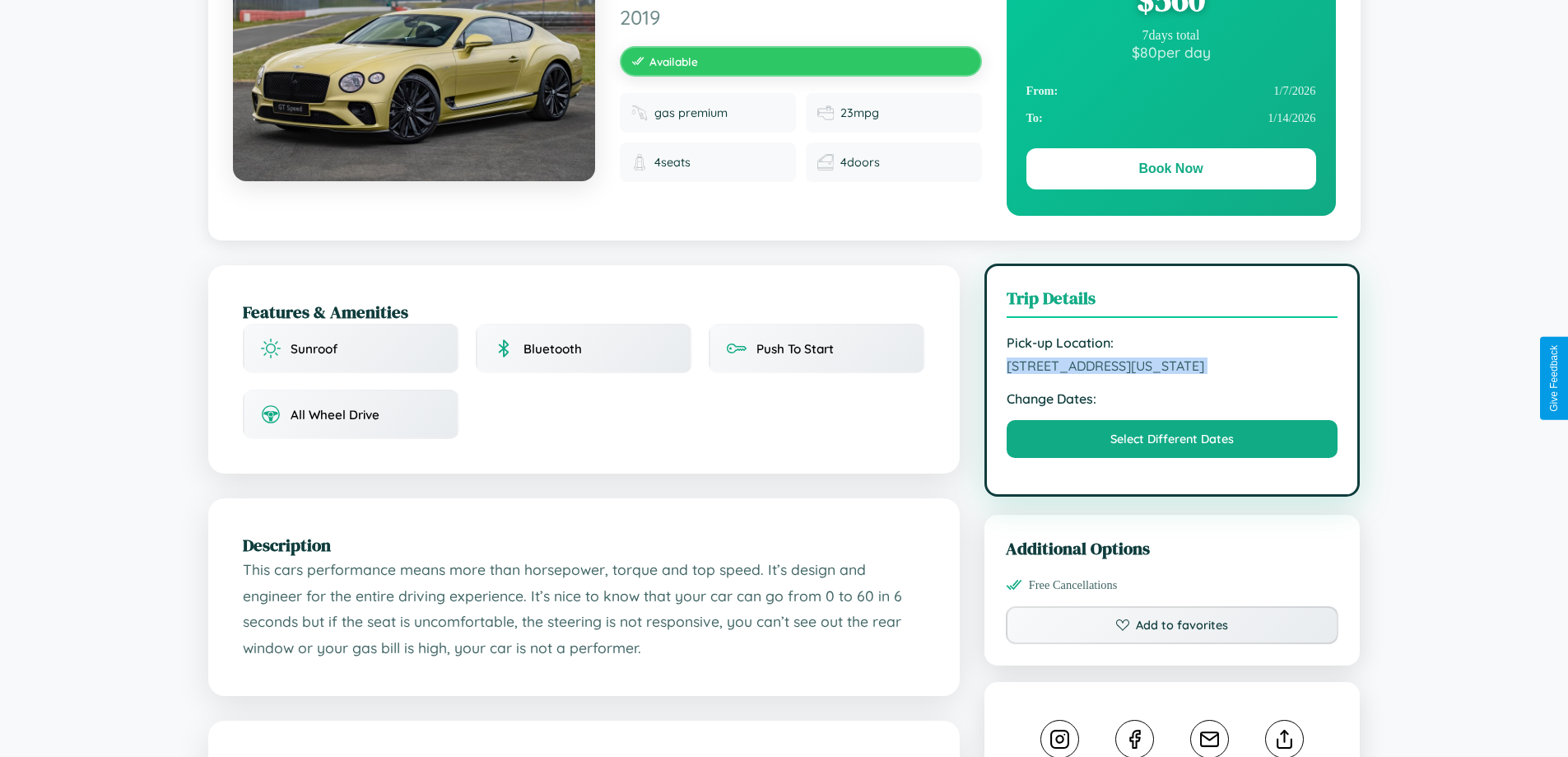
click at [1173, 374] on span "5059 Center Street San Diego California 53973 United States" at bounding box center [1172, 365] width 332 height 16
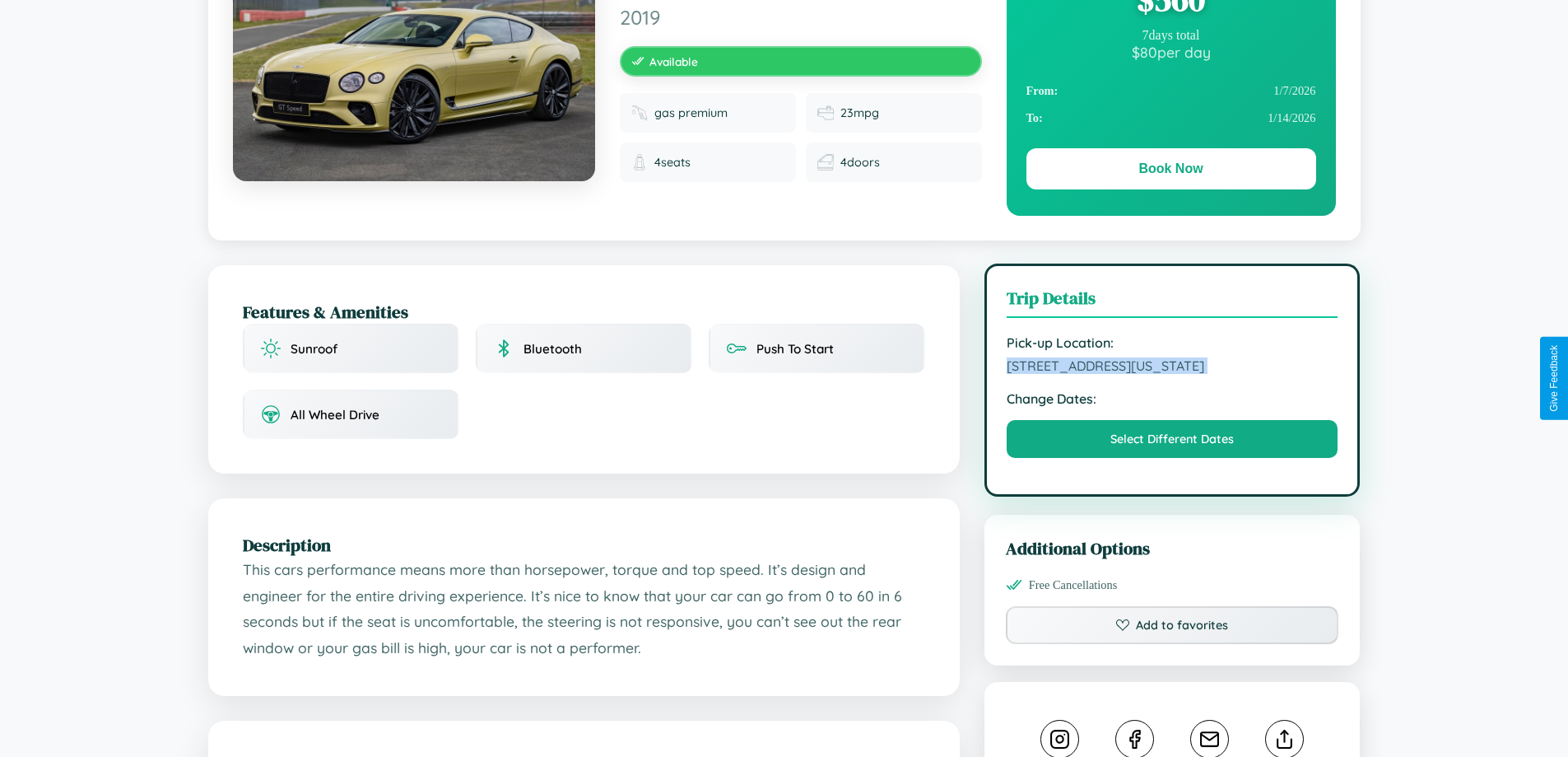
click at [1173, 374] on span "5059 Center Street San Diego California 53973 United States" at bounding box center [1172, 365] width 332 height 16
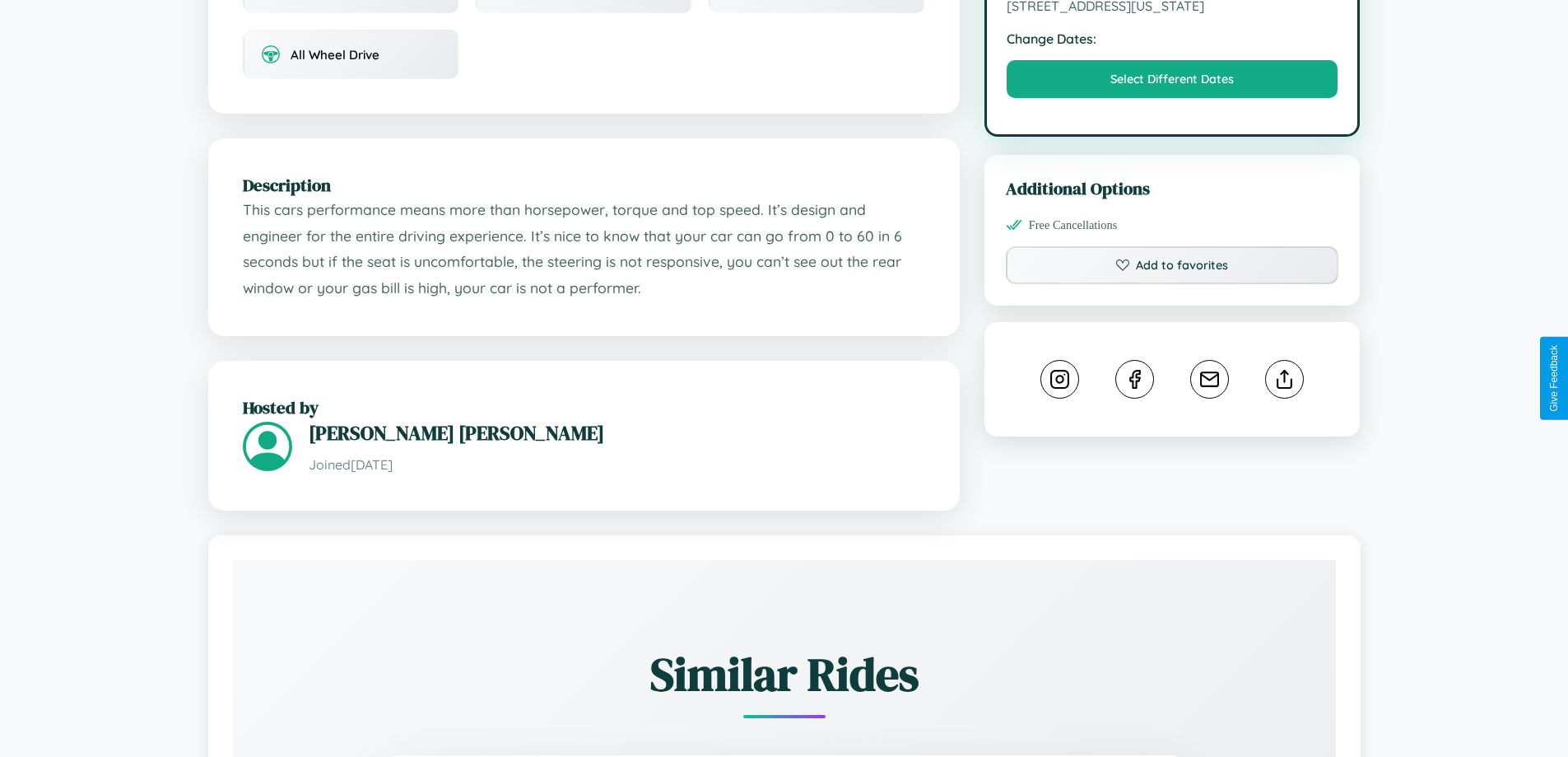
scroll to position [558, 0]
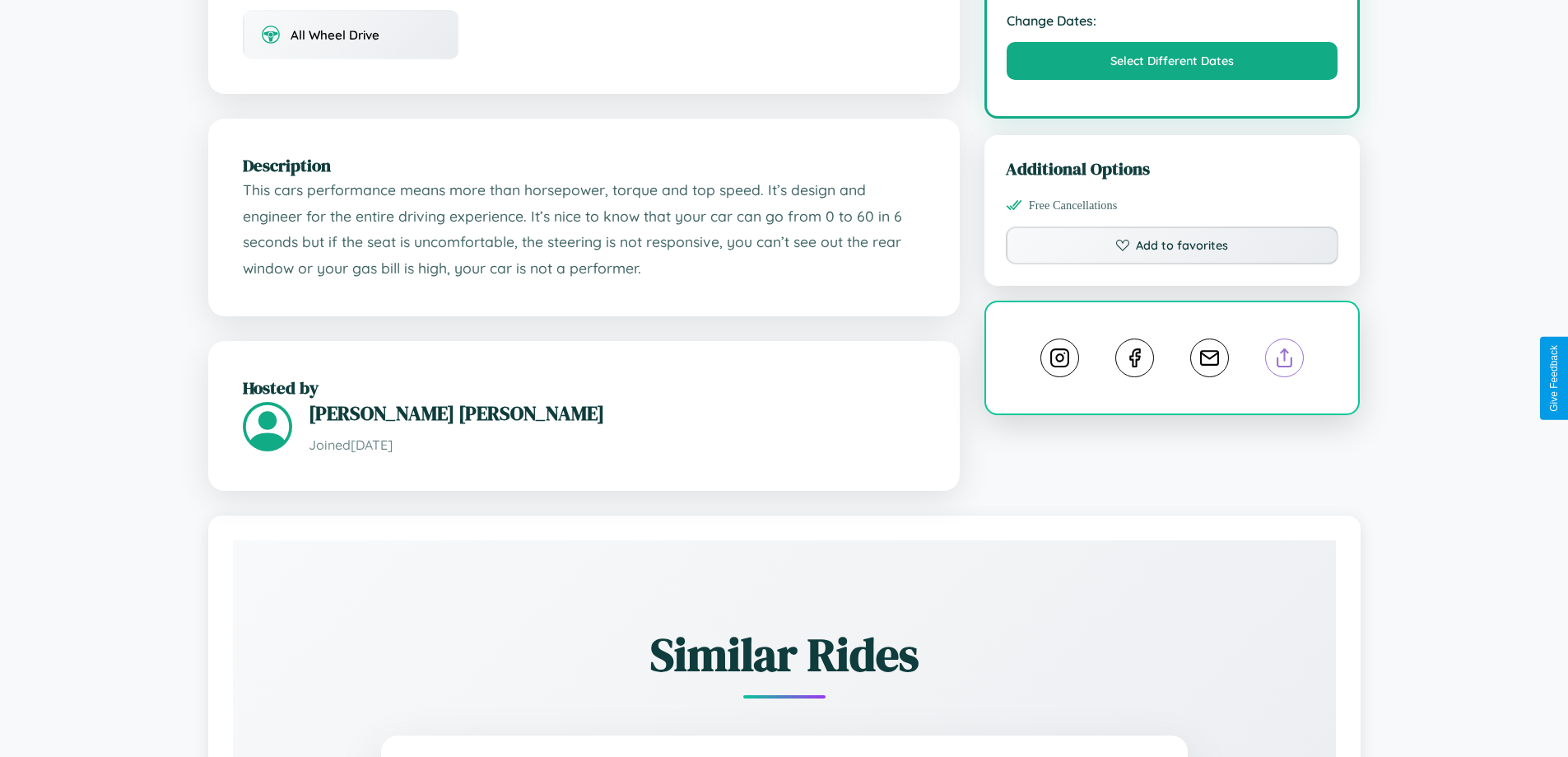
click at [1285, 361] on line at bounding box center [1285, 355] width 0 height 12
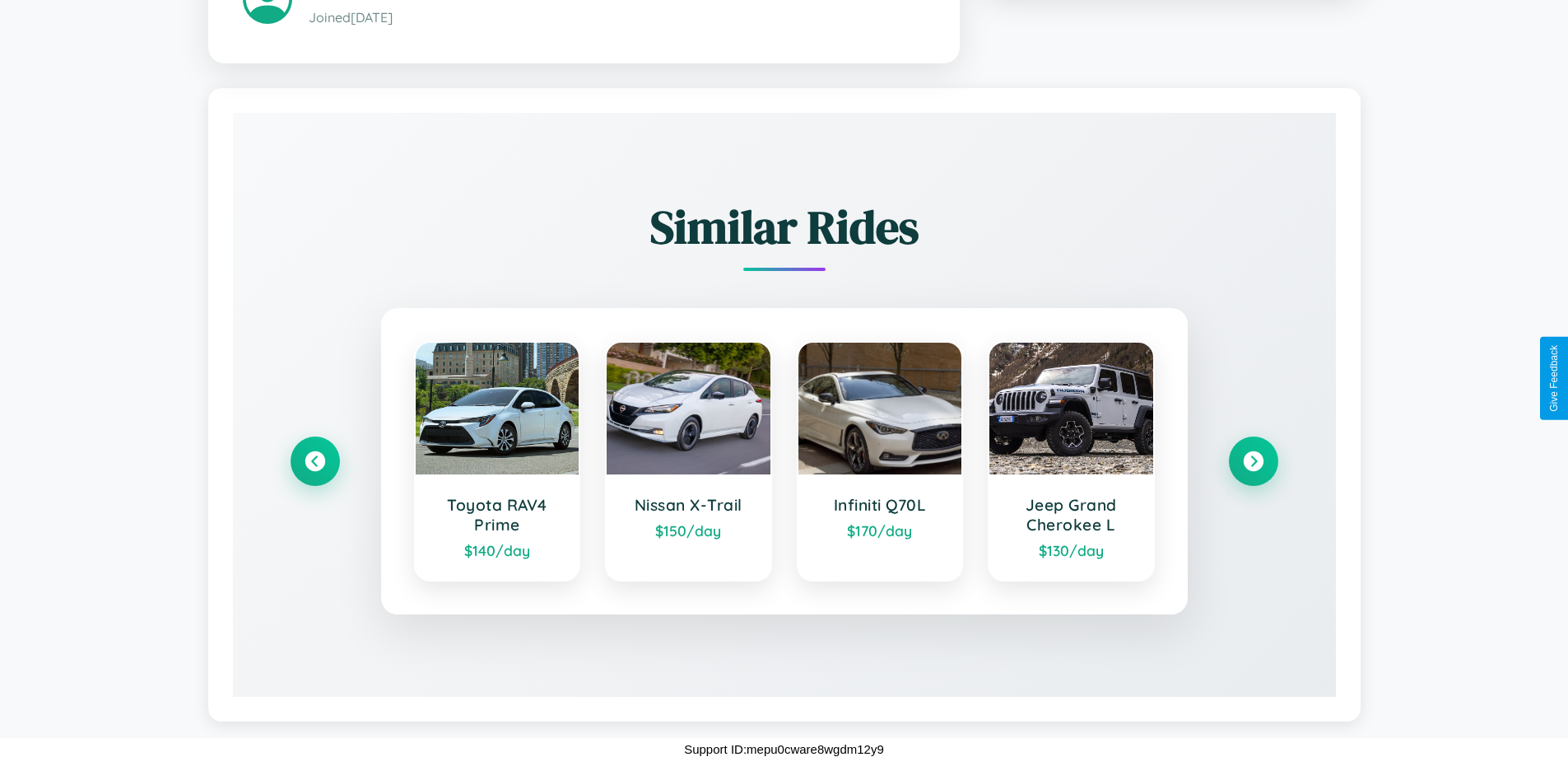
scroll to position [990, 0]
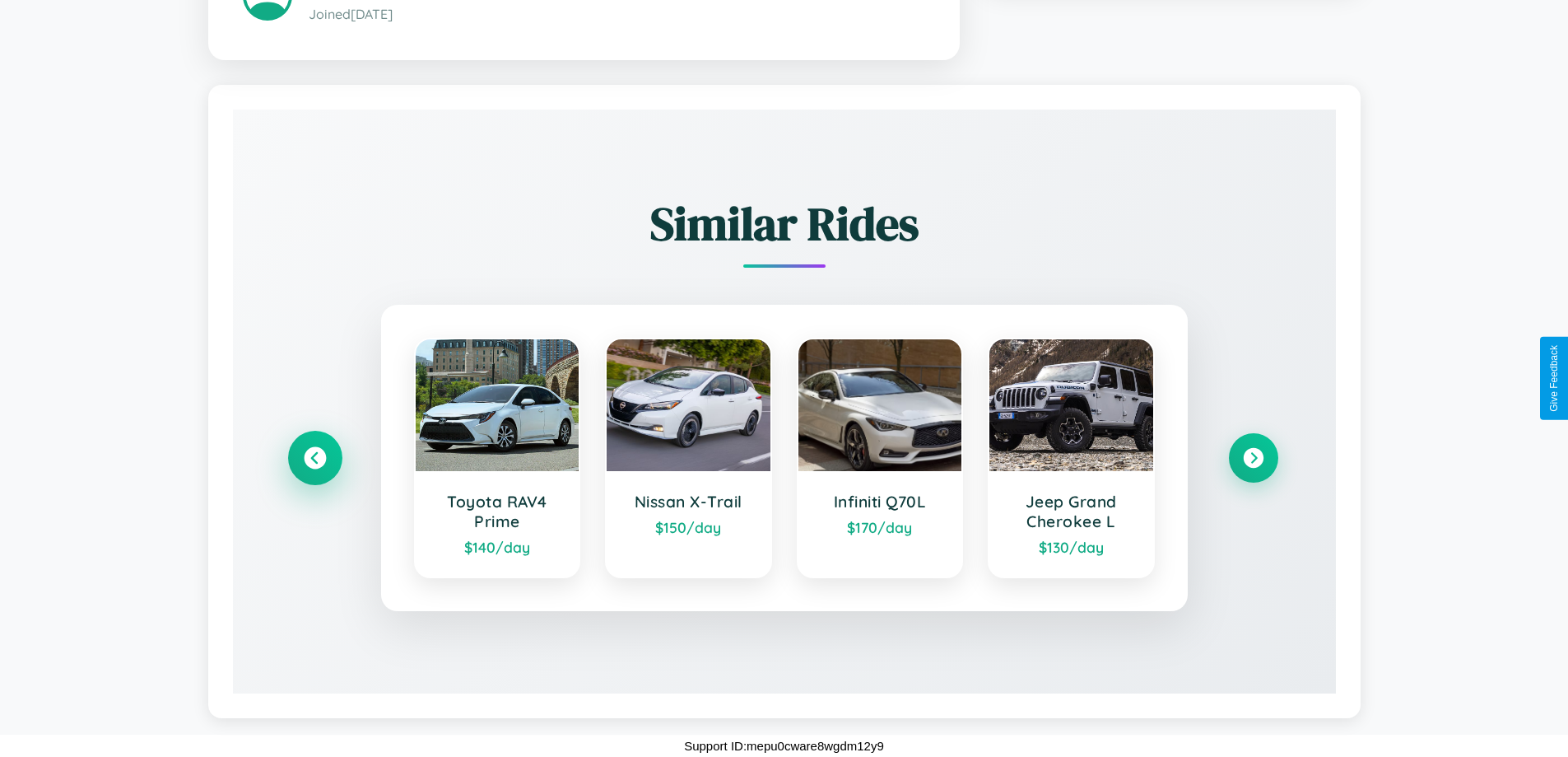
click at [314, 457] on icon at bounding box center [314, 457] width 22 height 22
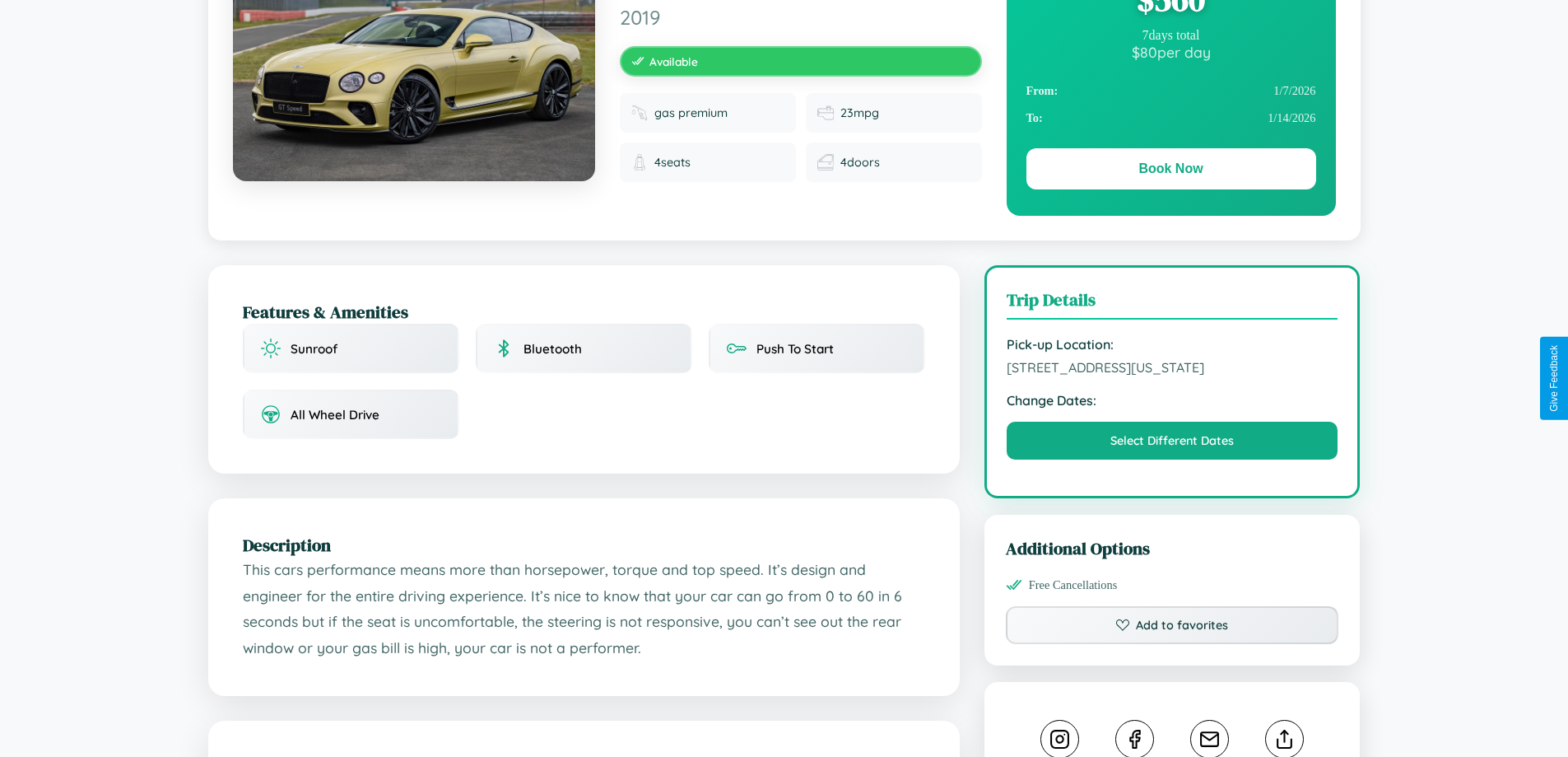
scroll to position [444, 0]
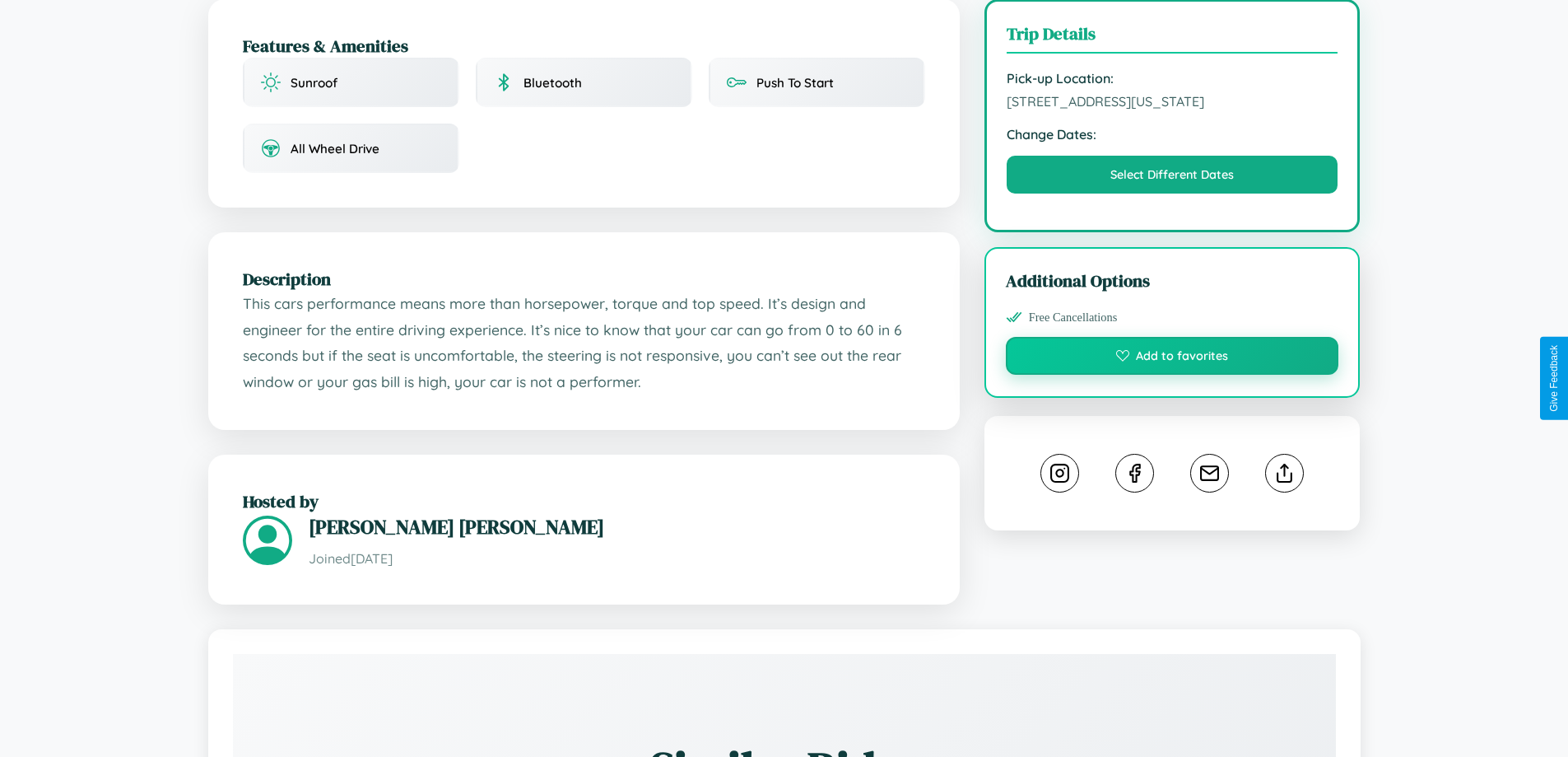
click at [1173, 374] on button "Add to favorites" at bounding box center [1173, 355] width 334 height 38
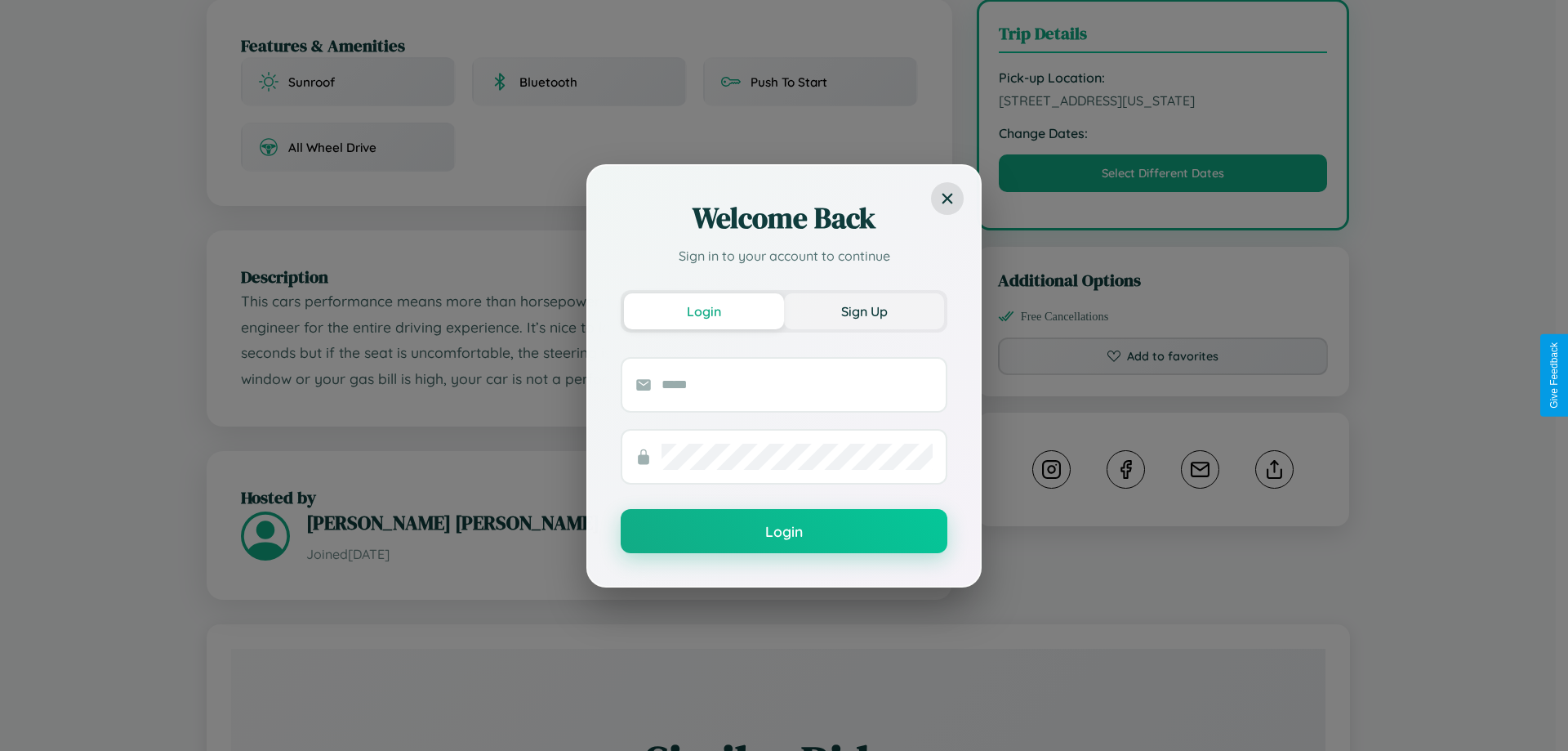
click at [864, 311] on button "Sign Up" at bounding box center [863, 311] width 160 height 35
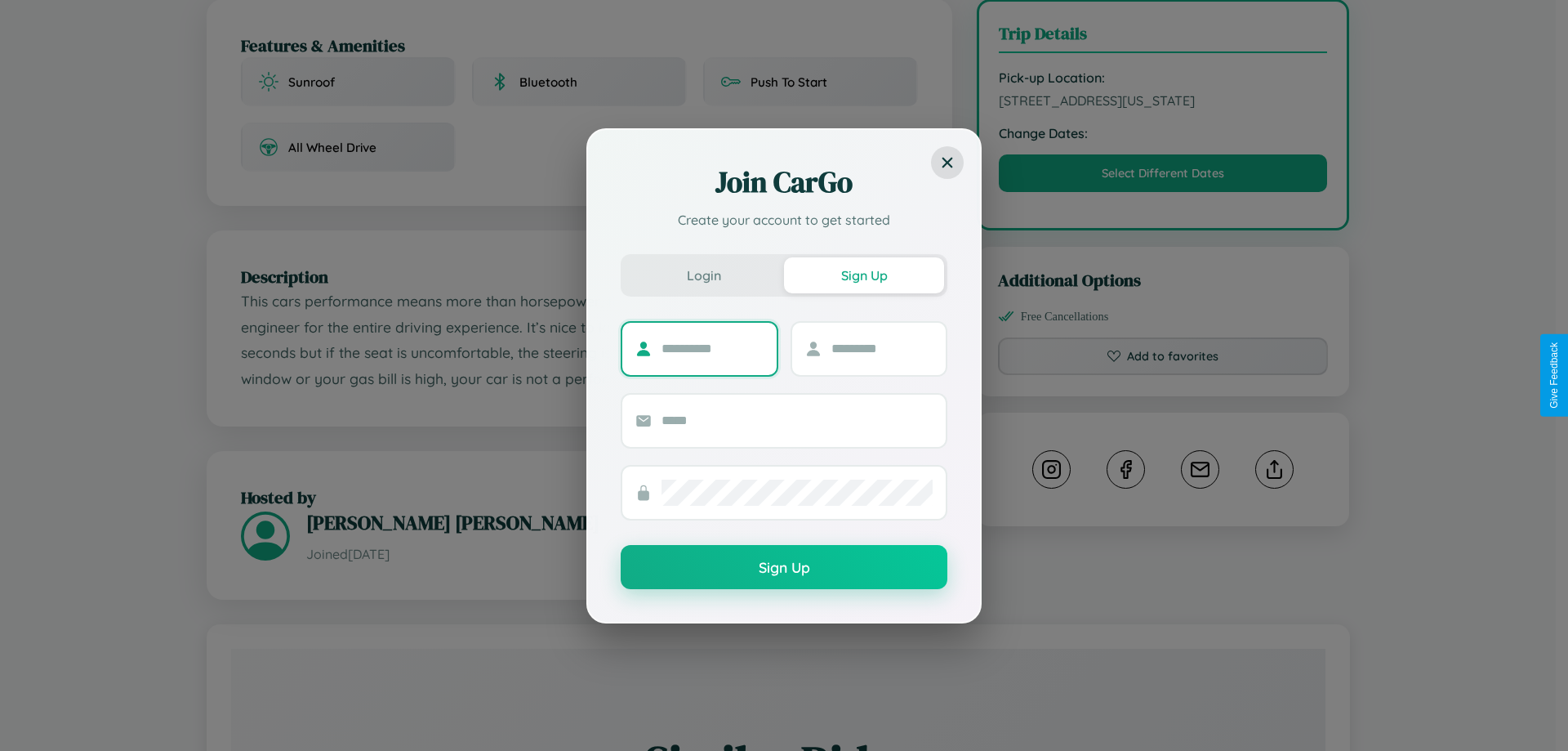
click at [713, 348] on input "text" at bounding box center [713, 348] width 102 height 26
type input "******"
click at [881, 348] on input "text" at bounding box center [882, 348] width 102 height 26
type input "******"
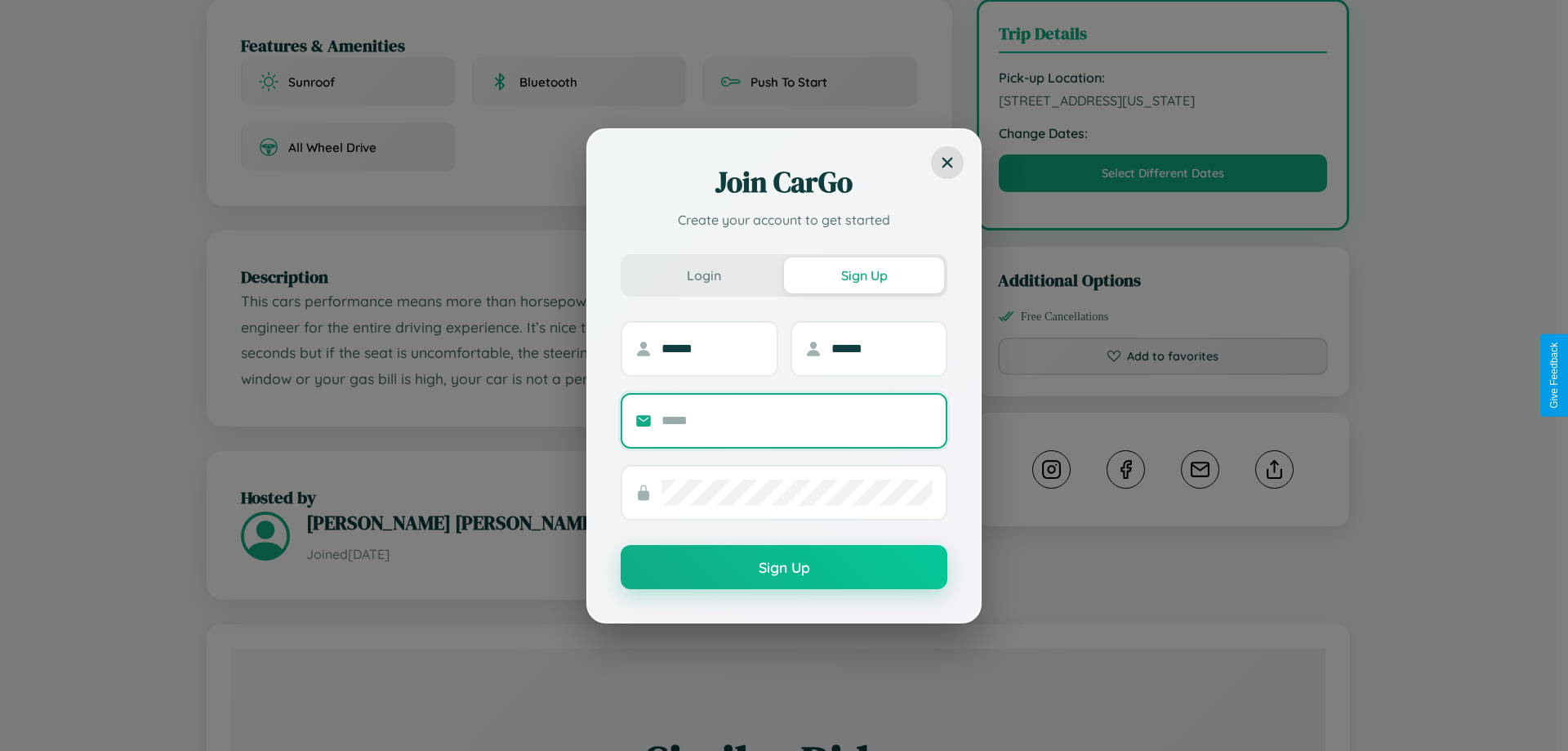
click at [797, 420] on input "text" at bounding box center [797, 420] width 271 height 26
type input "**********"
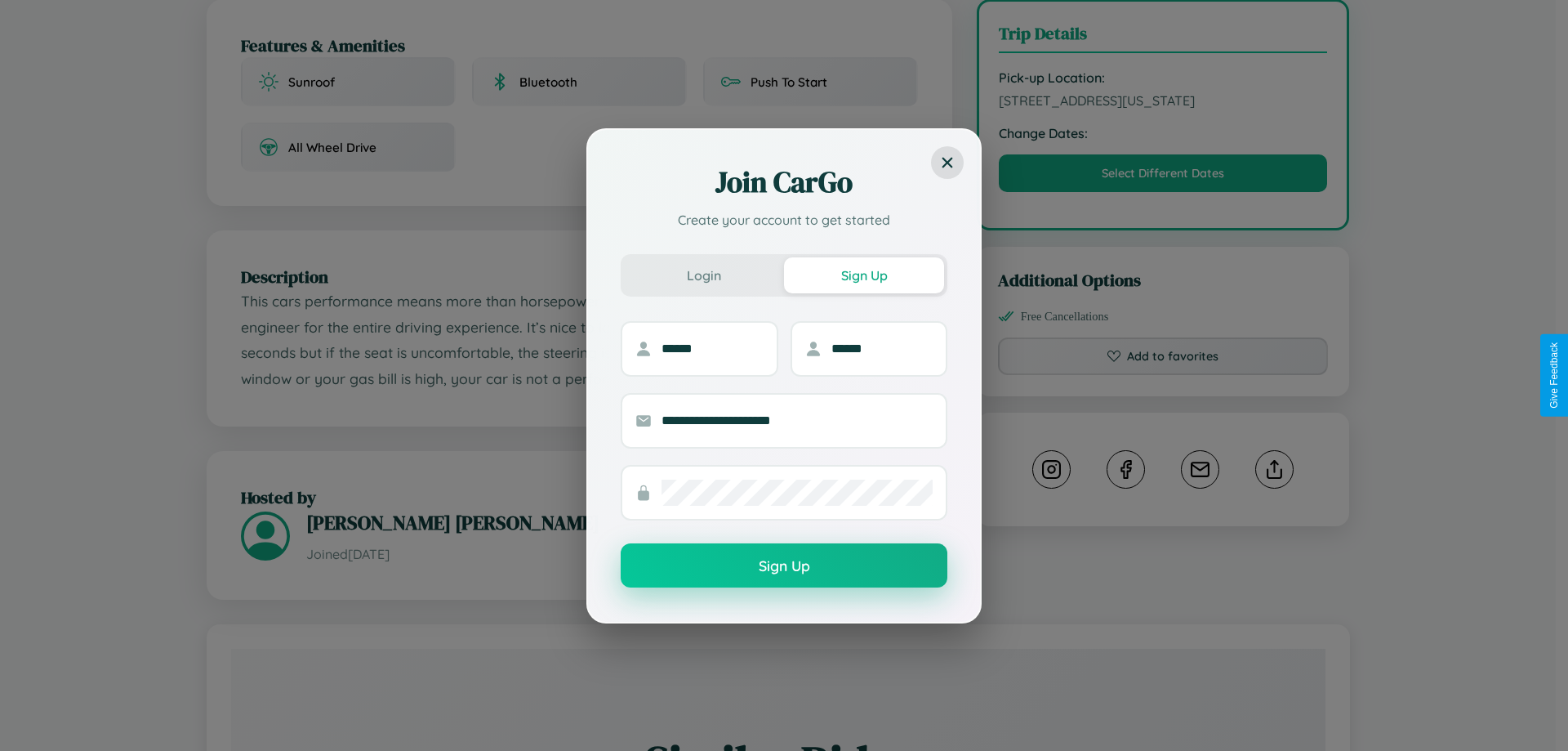
click at [784, 566] on button "Sign Up" at bounding box center [784, 565] width 327 height 44
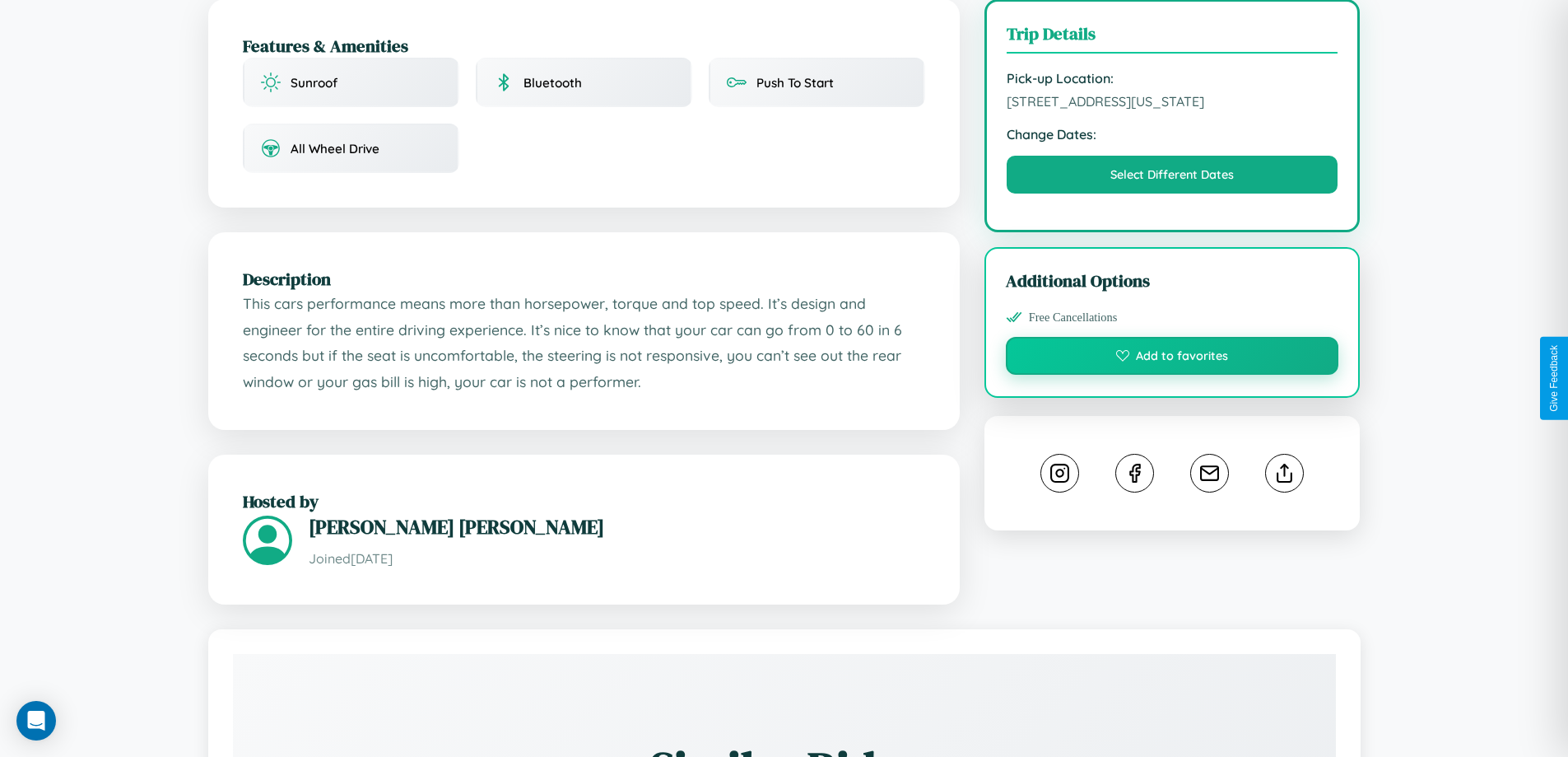
click at [1173, 374] on button "Add to favorites" at bounding box center [1173, 355] width 334 height 38
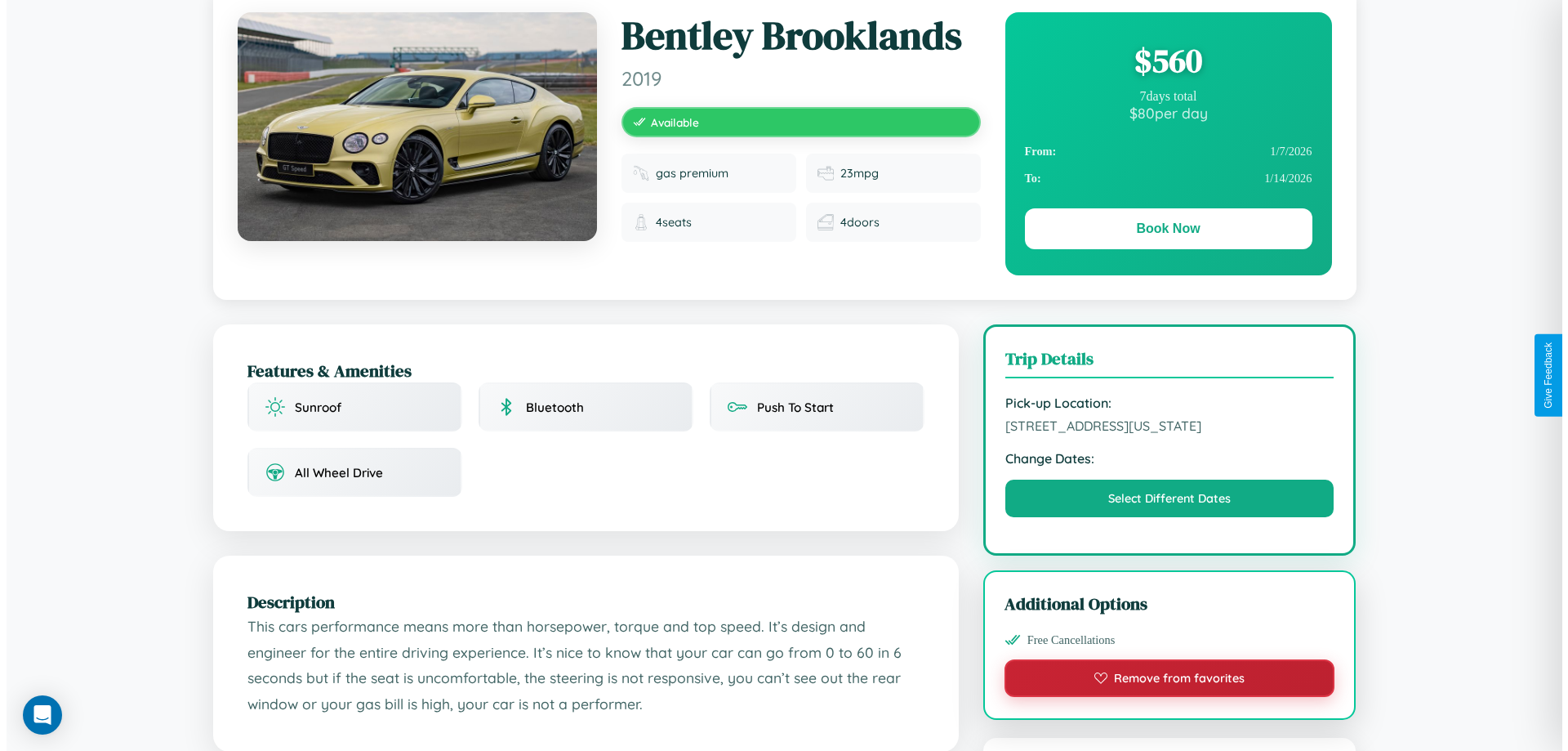
scroll to position [0, 0]
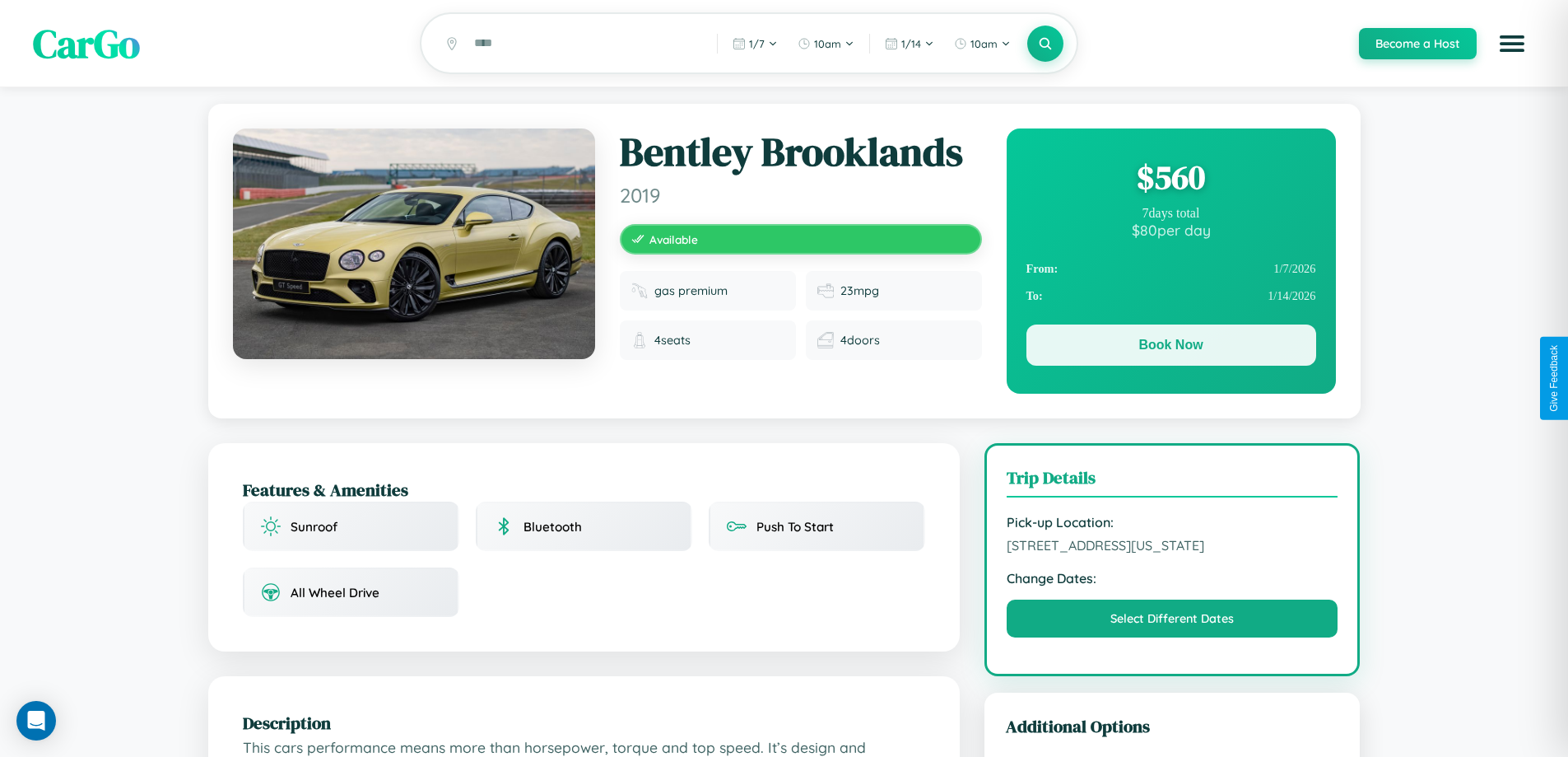
click at [1171, 347] on button "Book Now" at bounding box center [1172, 345] width 290 height 42
